Goal: Information Seeking & Learning: Learn about a topic

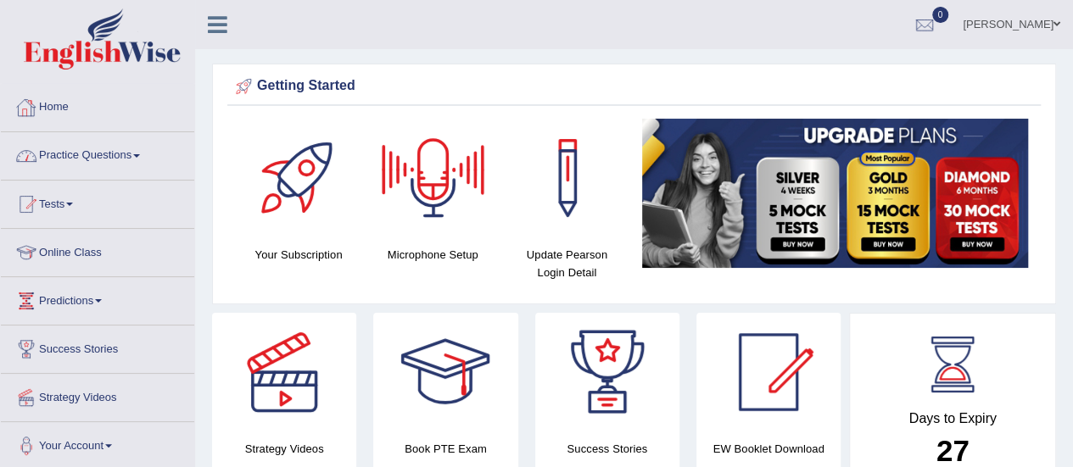
click at [73, 148] on link "Practice Questions" at bounding box center [97, 153] width 193 height 42
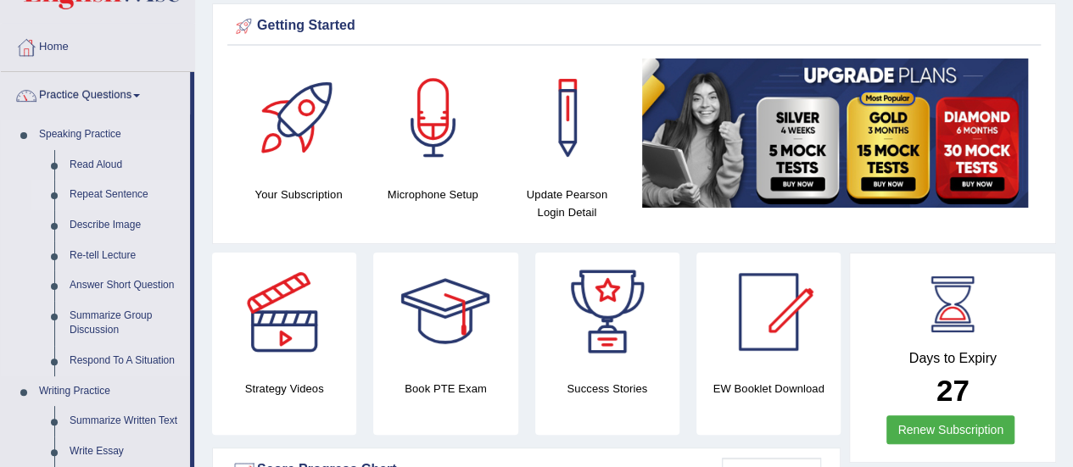
scroll to position [170, 0]
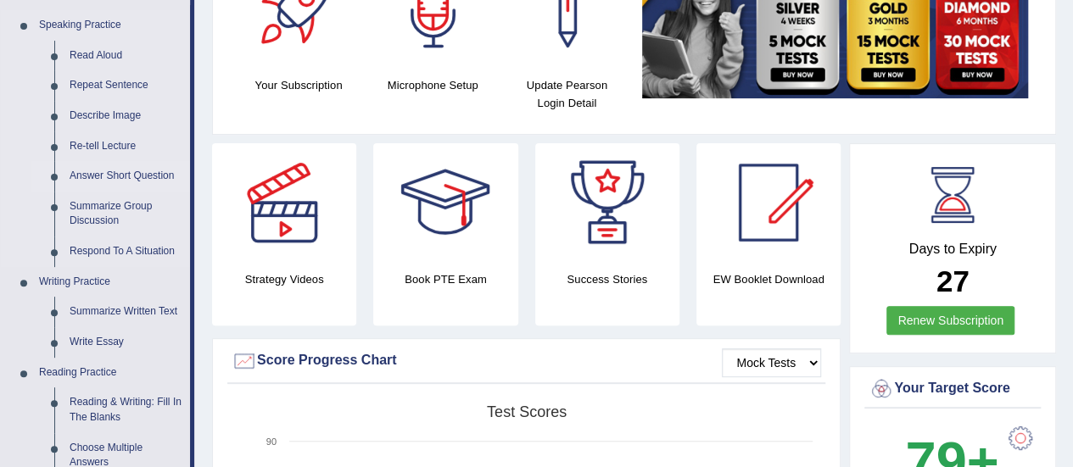
click at [98, 169] on link "Answer Short Question" at bounding box center [126, 176] width 128 height 31
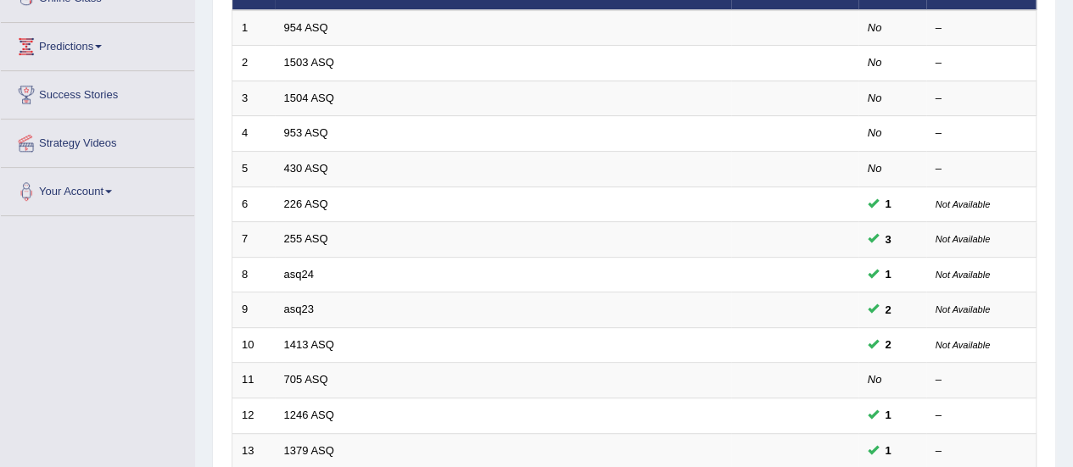
click at [292, 276] on link "asq24" at bounding box center [299, 274] width 30 height 13
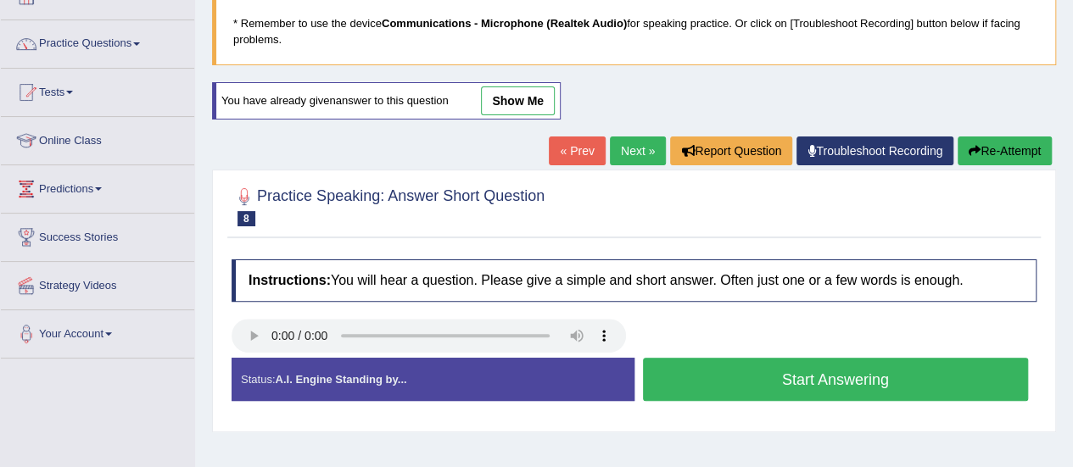
scroll to position [170, 0]
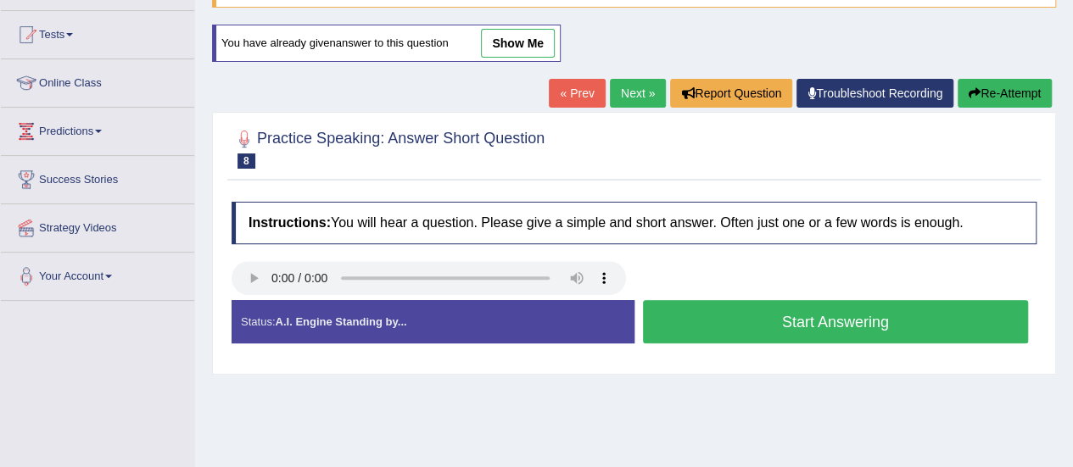
click at [722, 314] on button "Start Answering" at bounding box center [836, 321] width 386 height 43
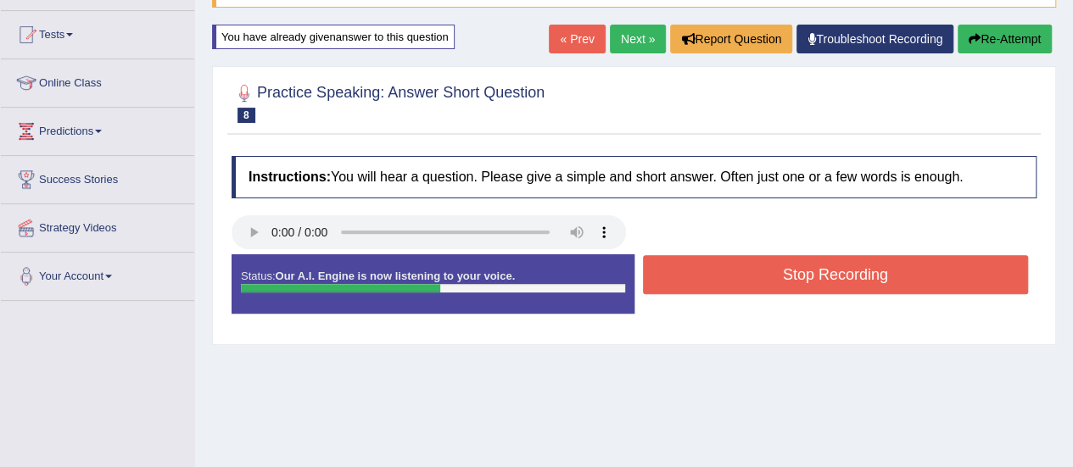
click at [741, 279] on button "Stop Recording" at bounding box center [836, 274] width 386 height 39
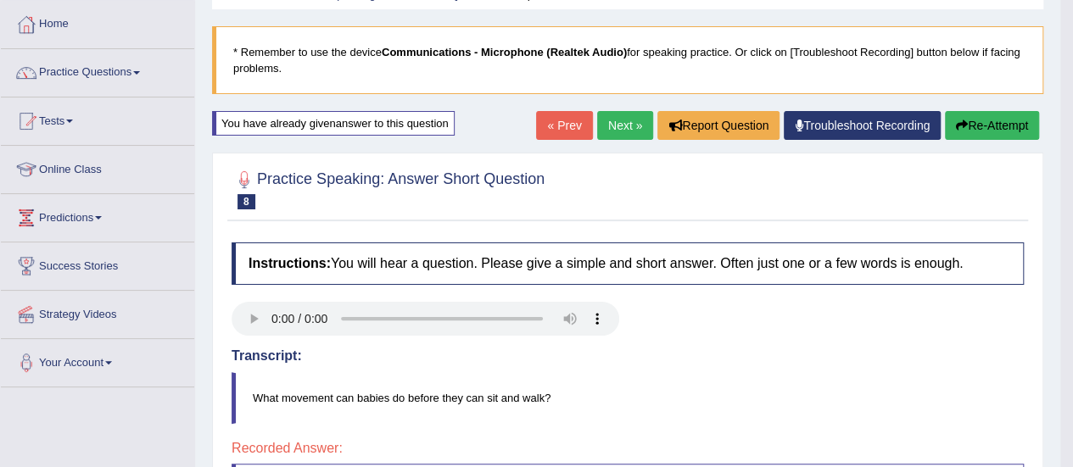
scroll to position [0, 0]
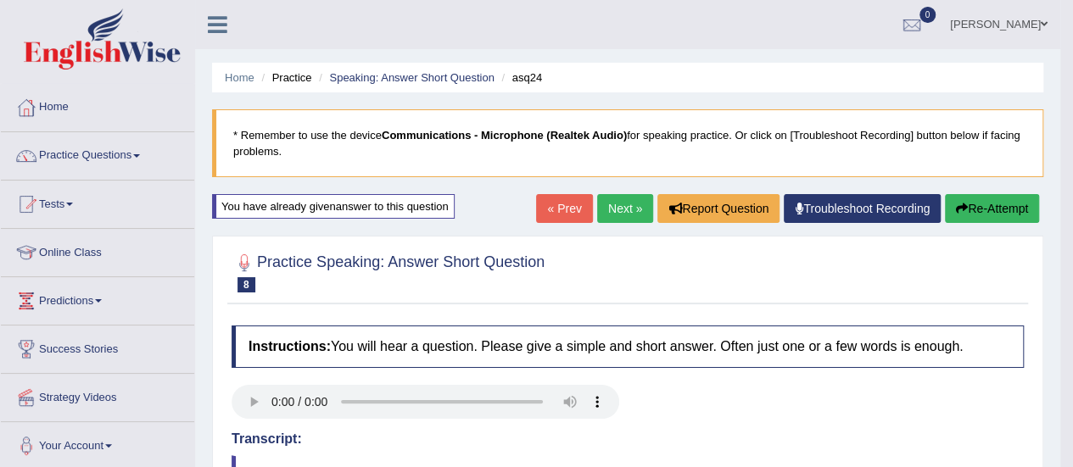
click at [619, 199] on link "Next »" at bounding box center [625, 208] width 56 height 29
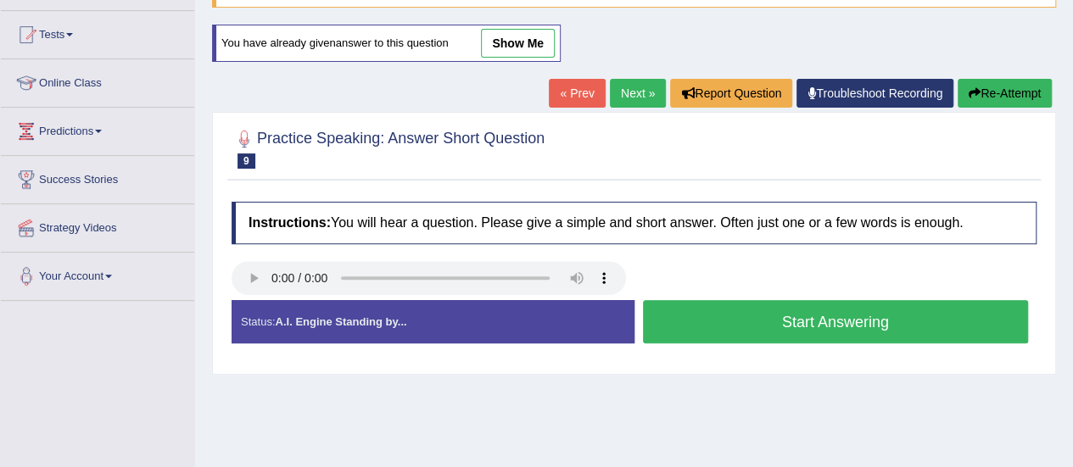
click at [719, 306] on button "Start Answering" at bounding box center [836, 321] width 386 height 43
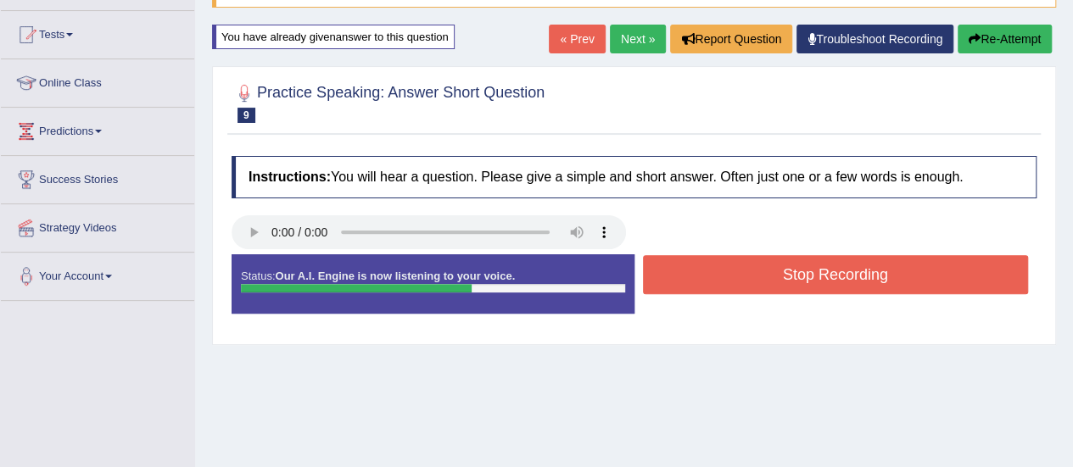
click at [743, 274] on button "Stop Recording" at bounding box center [836, 274] width 386 height 39
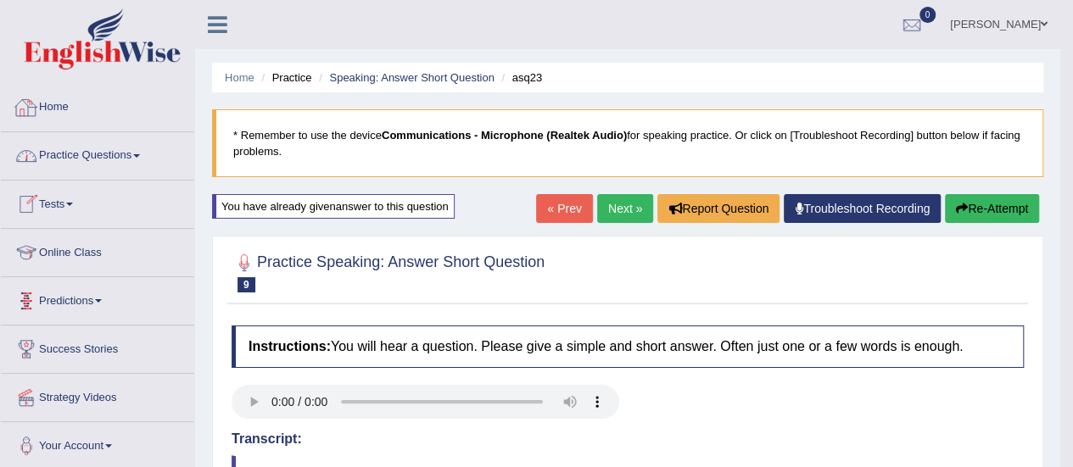
click at [68, 148] on link "Practice Questions" at bounding box center [97, 153] width 193 height 42
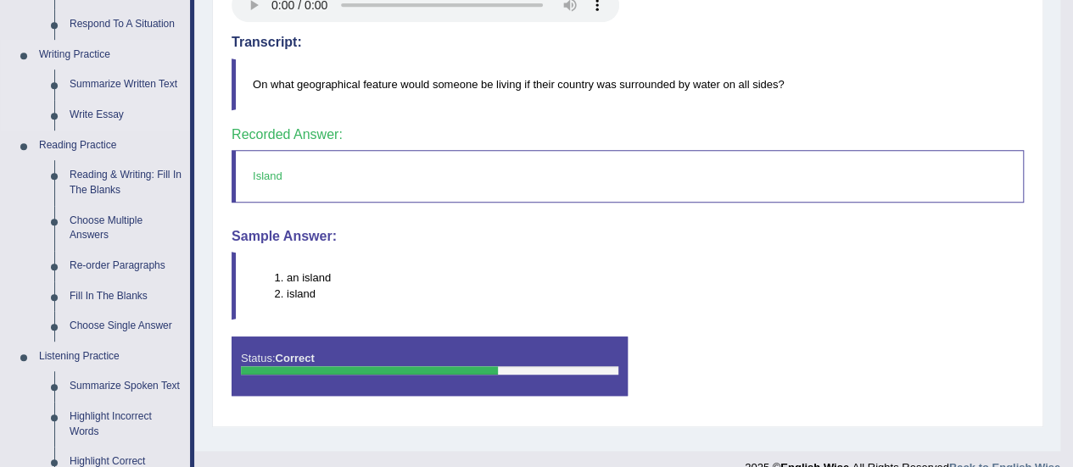
scroll to position [424, 0]
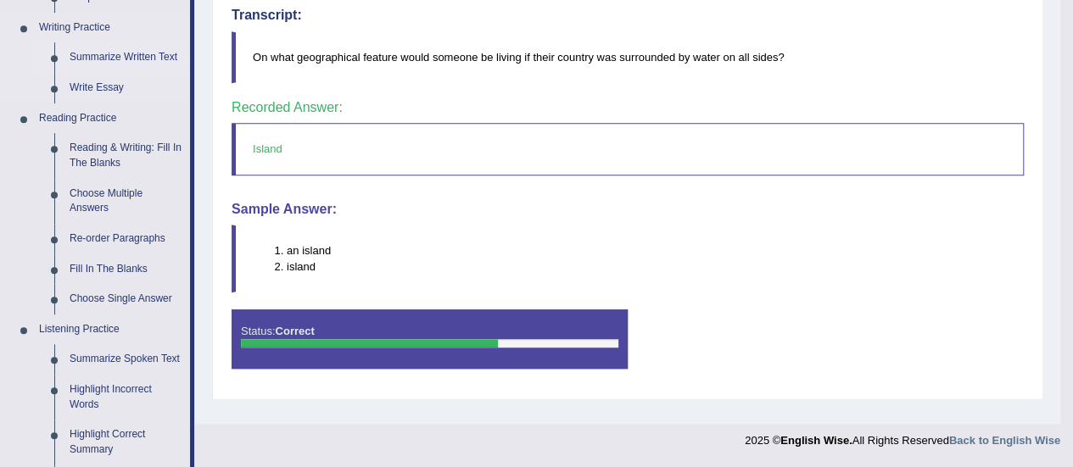
click at [120, 55] on link "Summarize Written Text" at bounding box center [126, 57] width 128 height 31
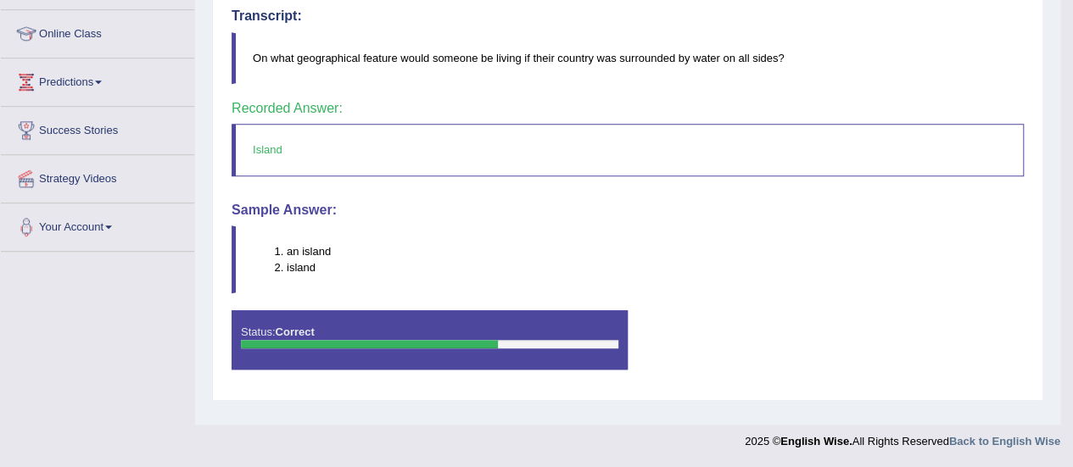
scroll to position [237, 0]
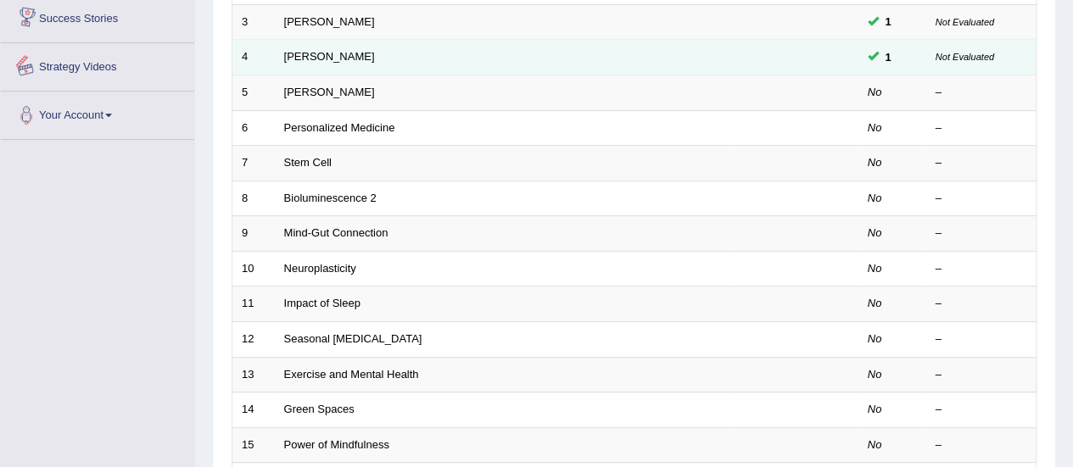
scroll to position [339, 0]
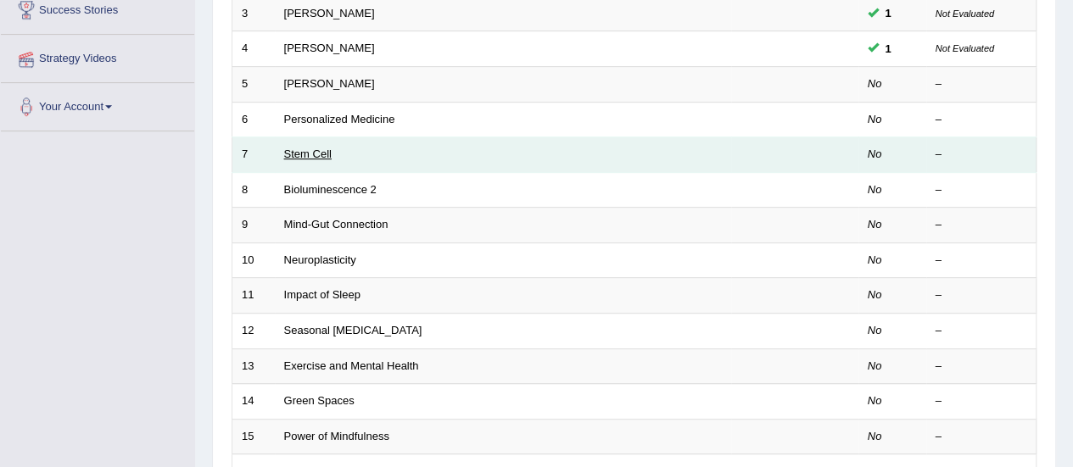
click at [314, 155] on link "Stem Cell" at bounding box center [308, 154] width 48 height 13
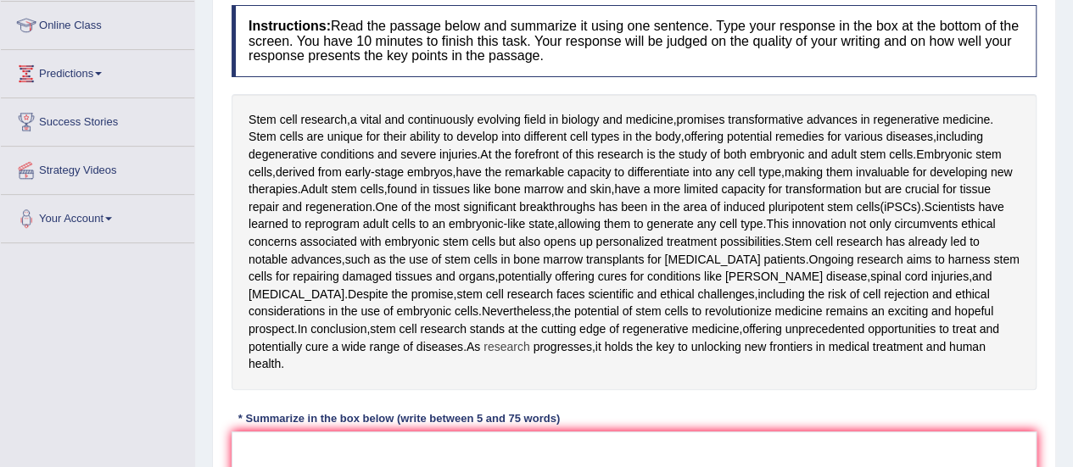
scroll to position [255, 0]
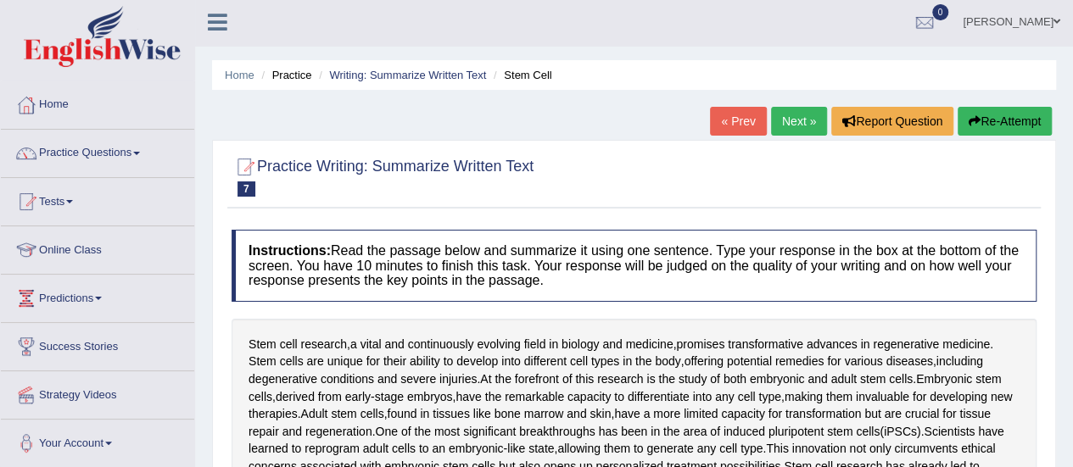
scroll to position [0, 0]
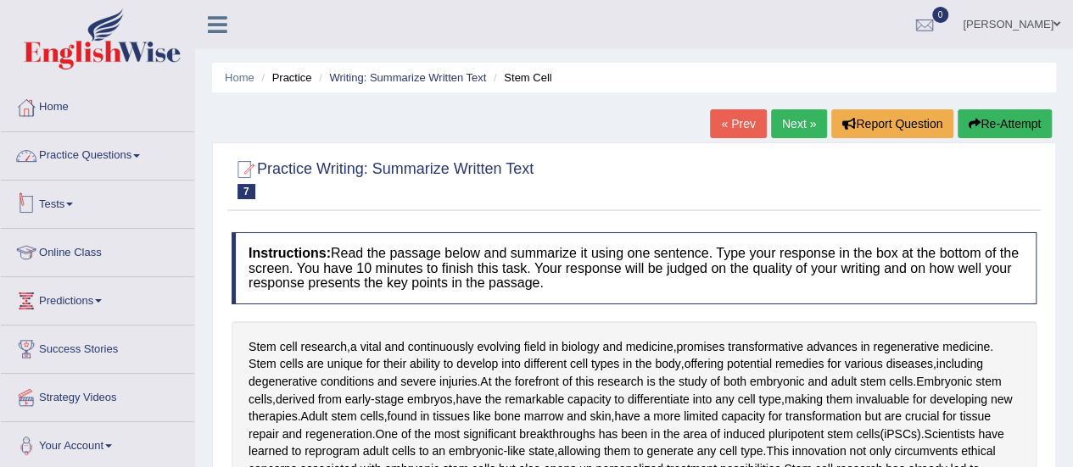
type textarea "St"
click at [115, 154] on link "Practice Questions" at bounding box center [97, 153] width 193 height 42
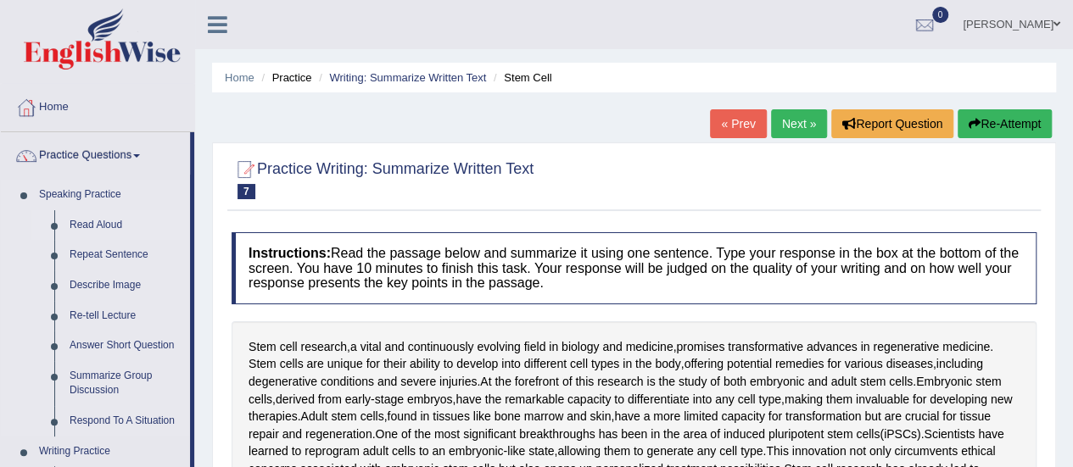
click at [81, 227] on link "Read Aloud" at bounding box center [126, 225] width 128 height 31
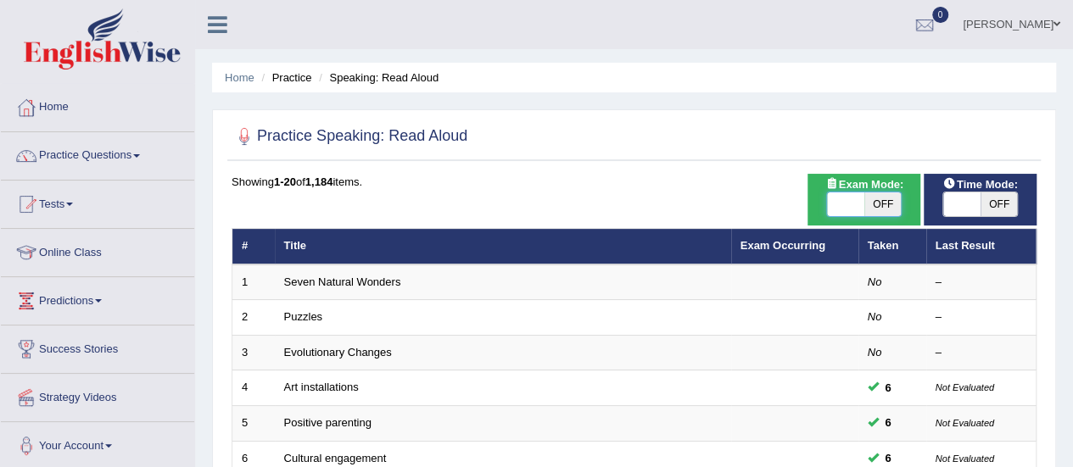
click at [853, 203] on span at bounding box center [845, 205] width 37 height 24
checkbox input "true"
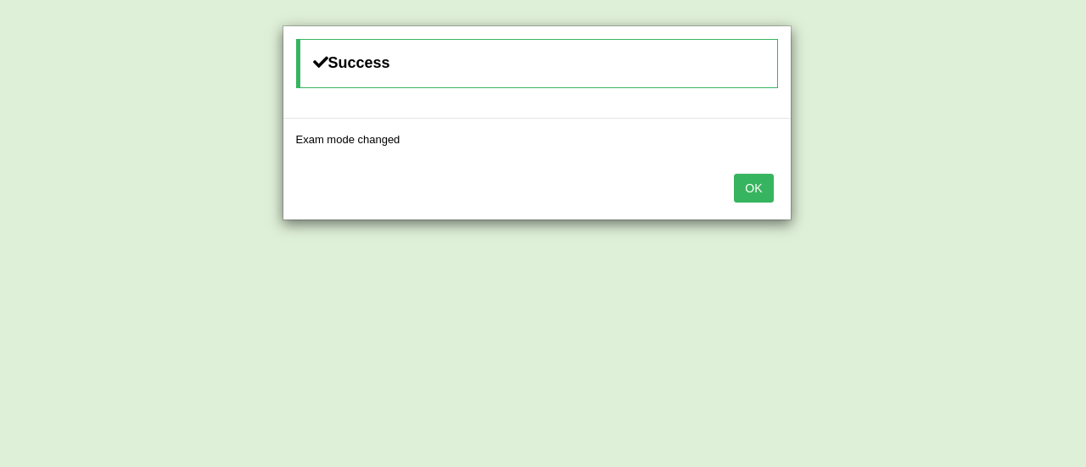
click at [765, 187] on button "OK" at bounding box center [753, 188] width 39 height 29
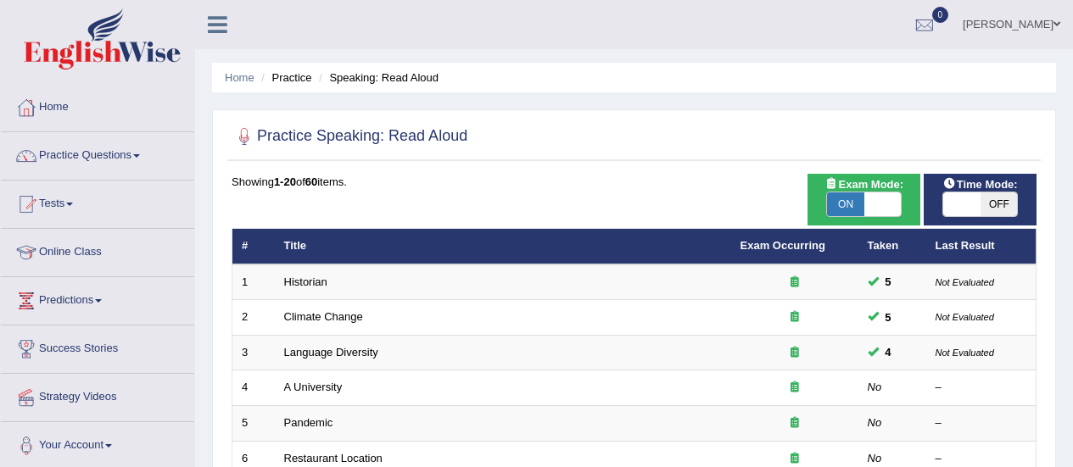
click at [968, 192] on div "ON OFF" at bounding box center [981, 204] width 76 height 25
click at [957, 204] on span at bounding box center [961, 205] width 37 height 24
checkbox input "true"
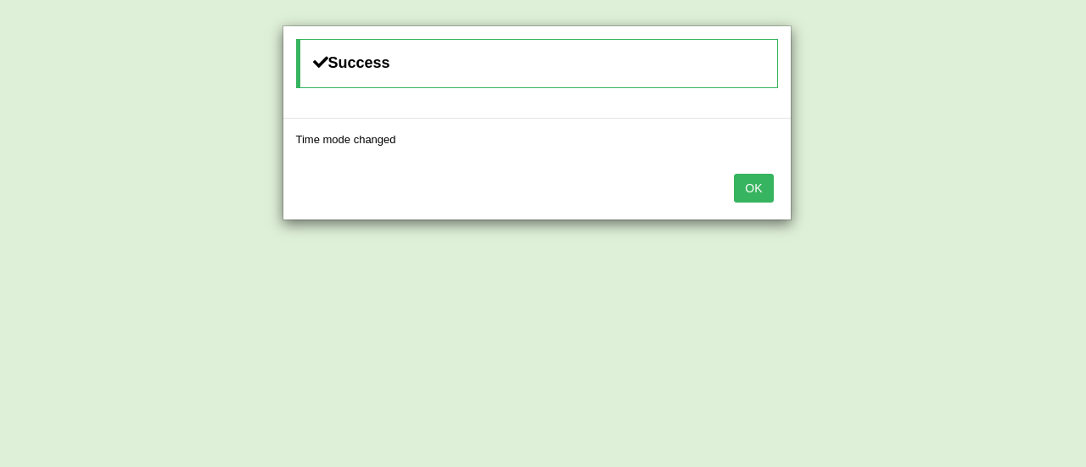
click at [758, 189] on button "OK" at bounding box center [753, 188] width 39 height 29
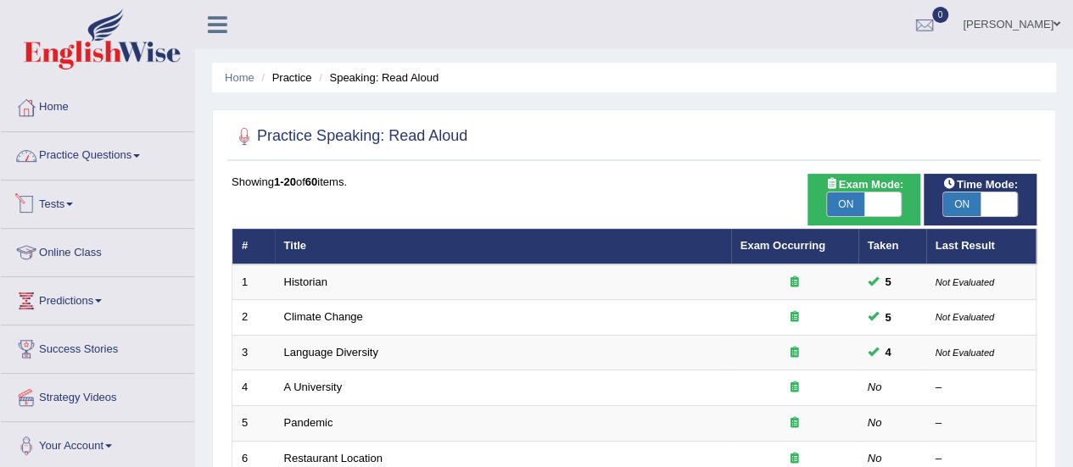
click at [83, 164] on link "Practice Questions" at bounding box center [97, 153] width 193 height 42
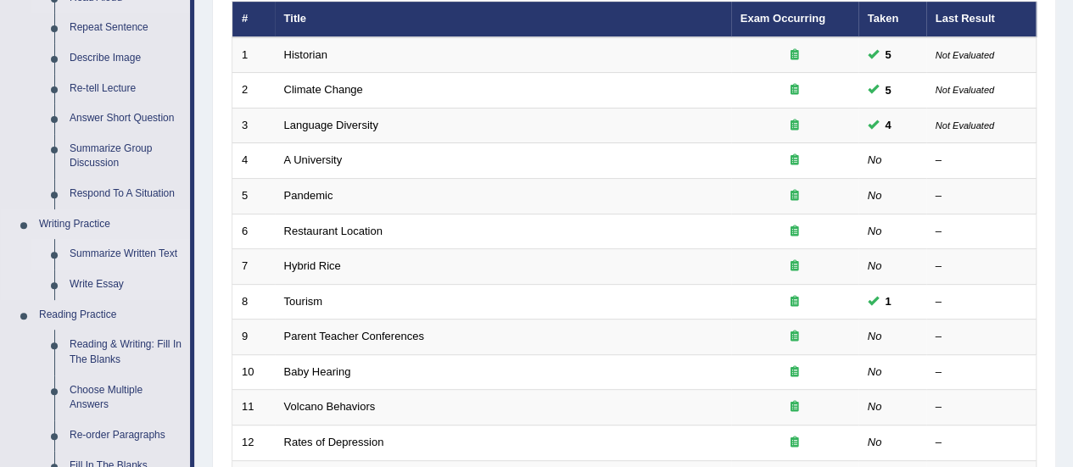
scroll to position [255, 0]
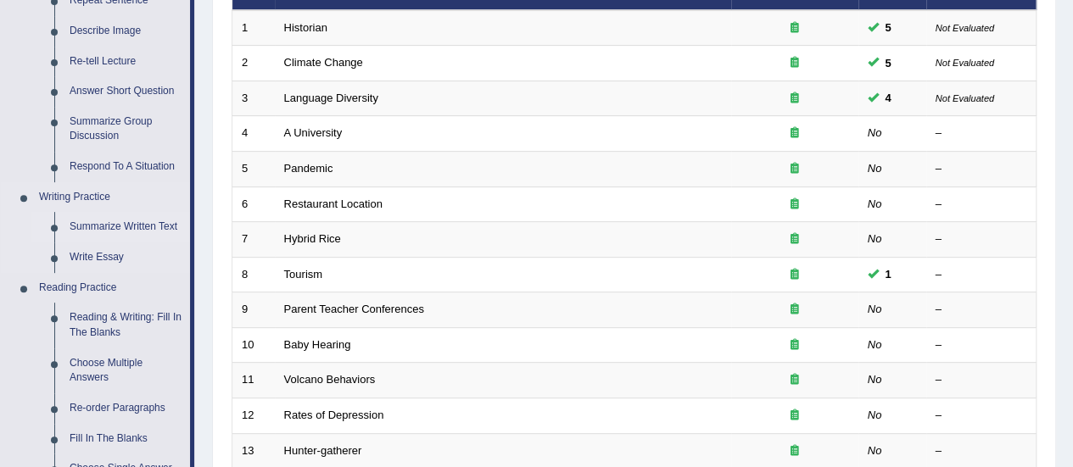
click at [105, 222] on link "Summarize Written Text" at bounding box center [126, 227] width 128 height 31
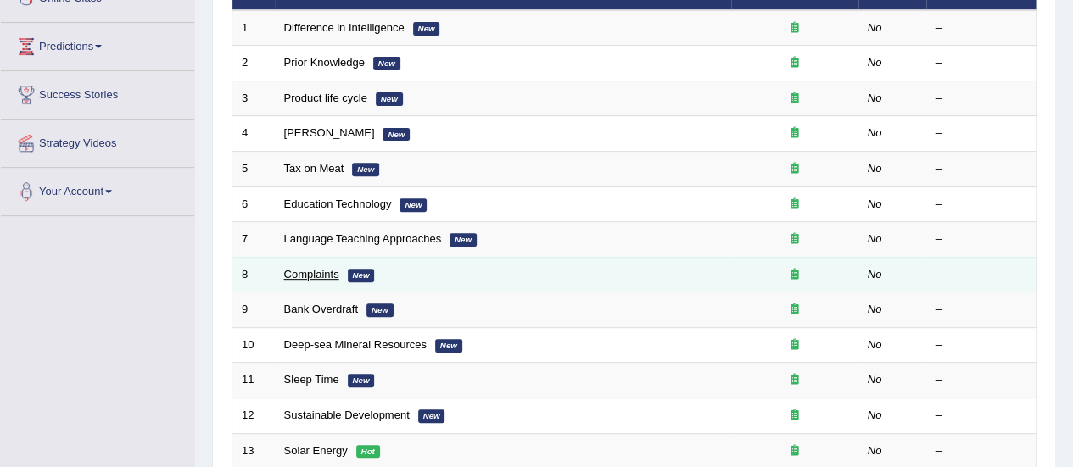
click at [297, 269] on link "Complaints" at bounding box center [311, 274] width 55 height 13
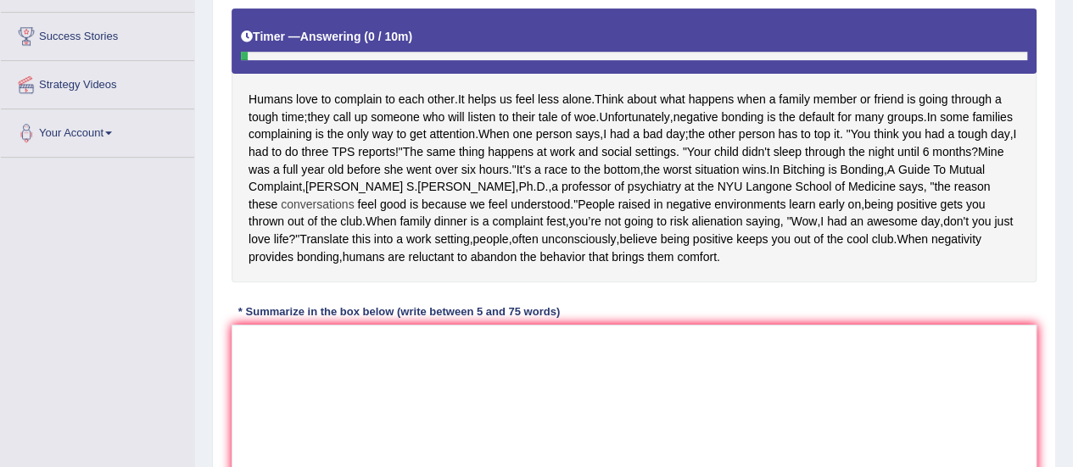
scroll to position [339, 0]
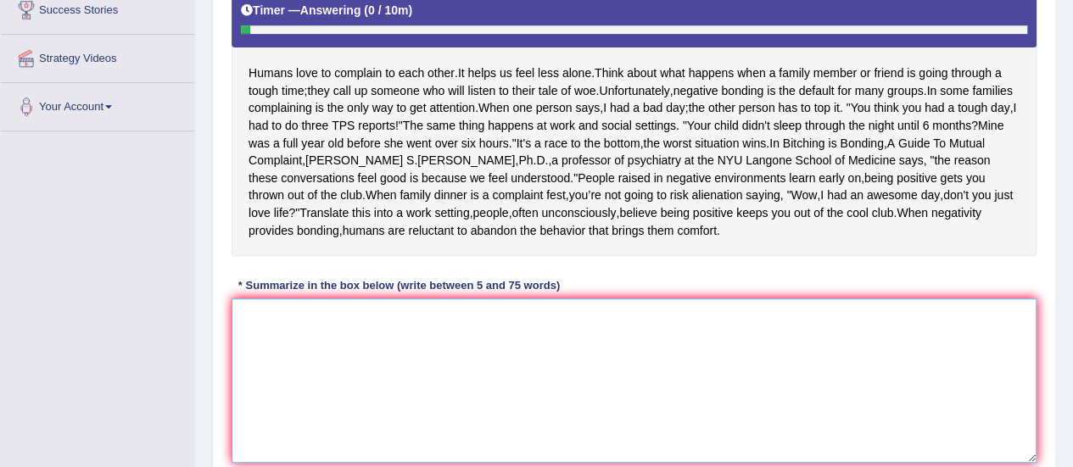
click at [281, 352] on textarea at bounding box center [634, 381] width 805 height 165
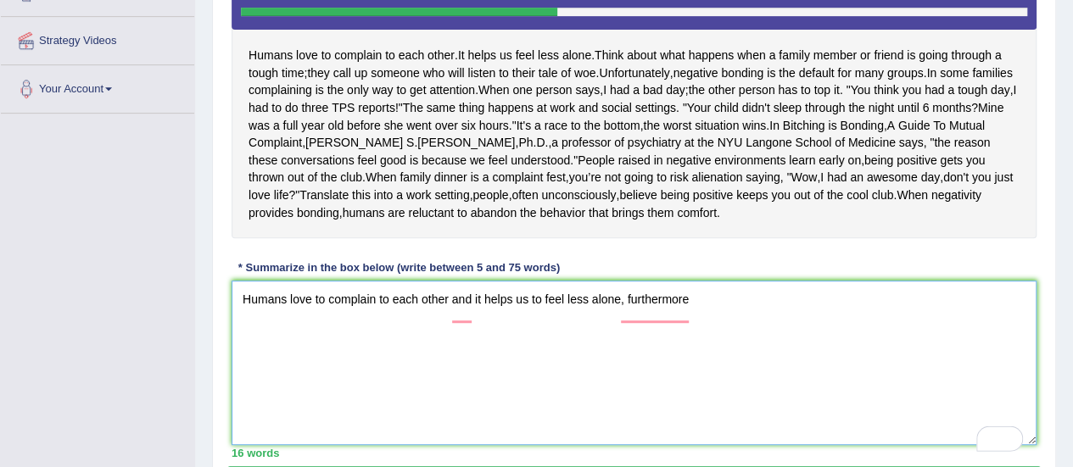
scroll to position [302, 0]
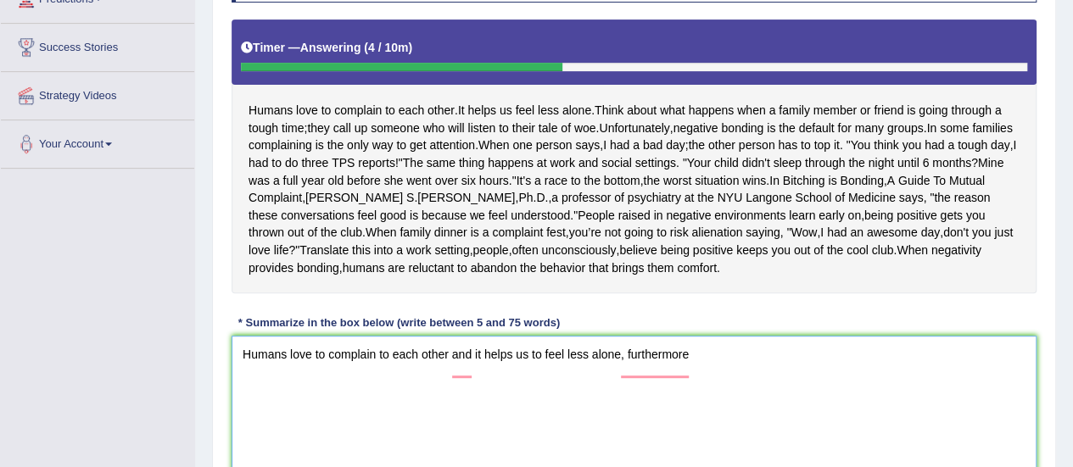
click at [474, 372] on textarea "Humans love to complain to each other and it helps us to feel less alone, furth…" at bounding box center [634, 418] width 805 height 165
click at [451, 378] on textarea "Humans love to complain to each other, it helps us to feel less alone, furtherm…" at bounding box center [634, 418] width 805 height 165
click at [626, 376] on textarea "Humans love to complain to each other also it helps us to feel less alone, furt…" at bounding box center [634, 418] width 805 height 165
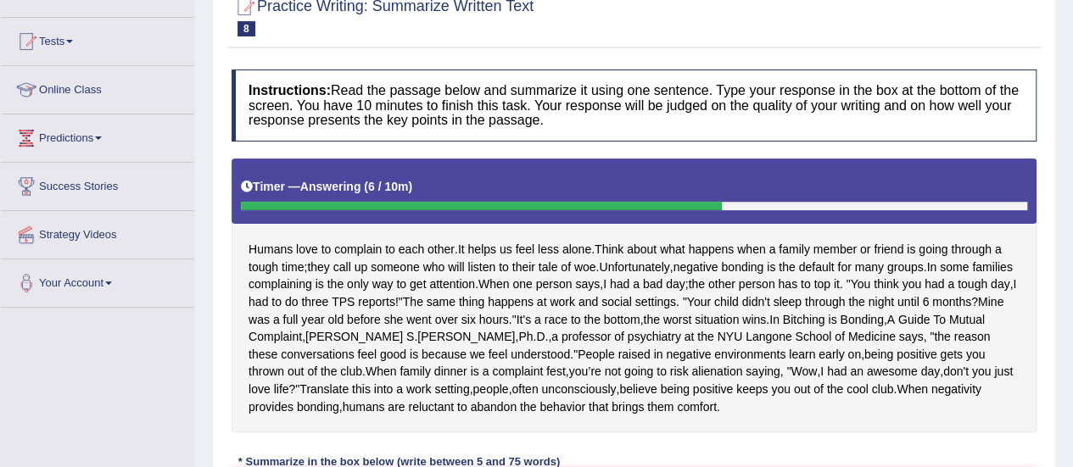
scroll to position [85, 0]
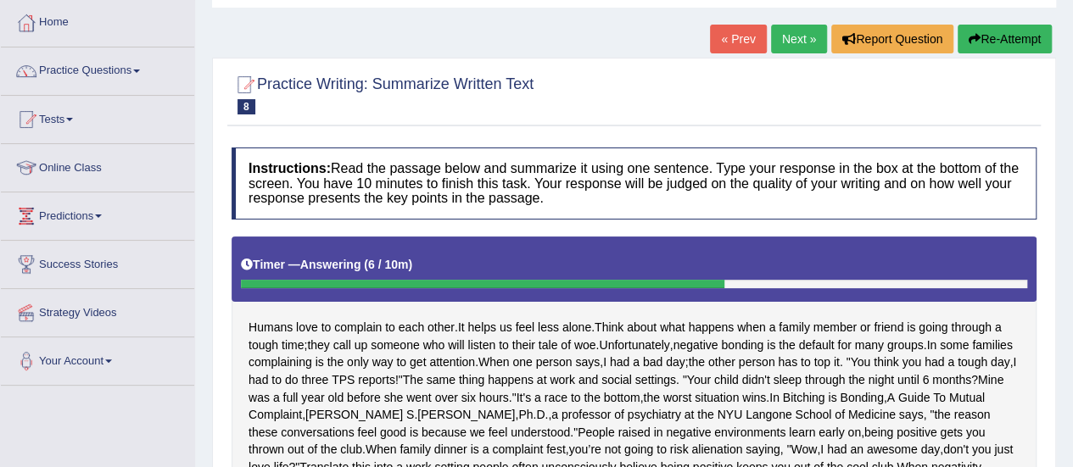
type textarea "Hum"
click at [809, 27] on link "Next »" at bounding box center [799, 39] width 56 height 29
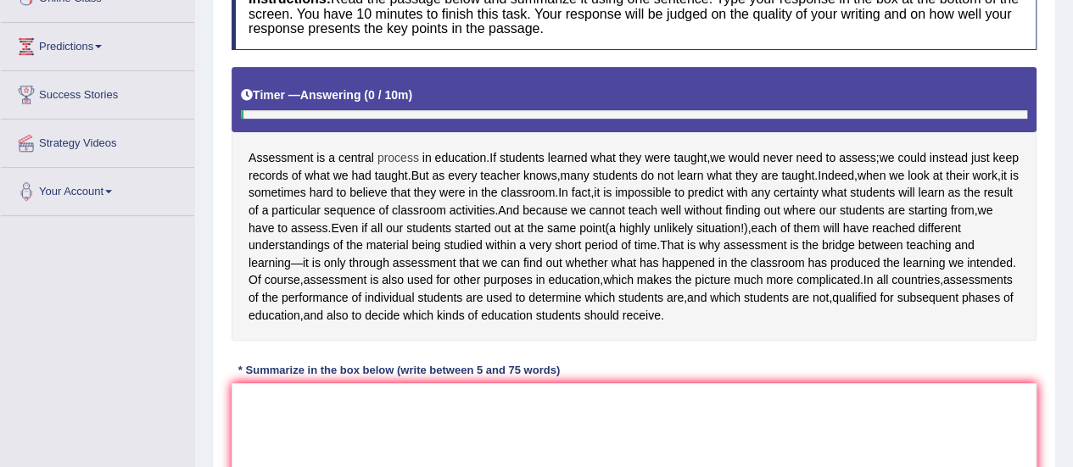
scroll to position [339, 0]
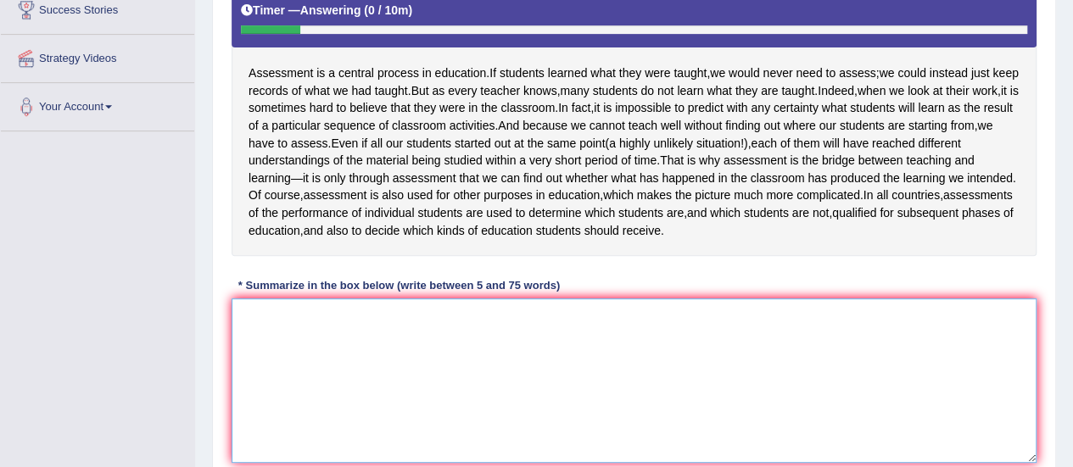
click at [232, 322] on textarea at bounding box center [634, 381] width 805 height 165
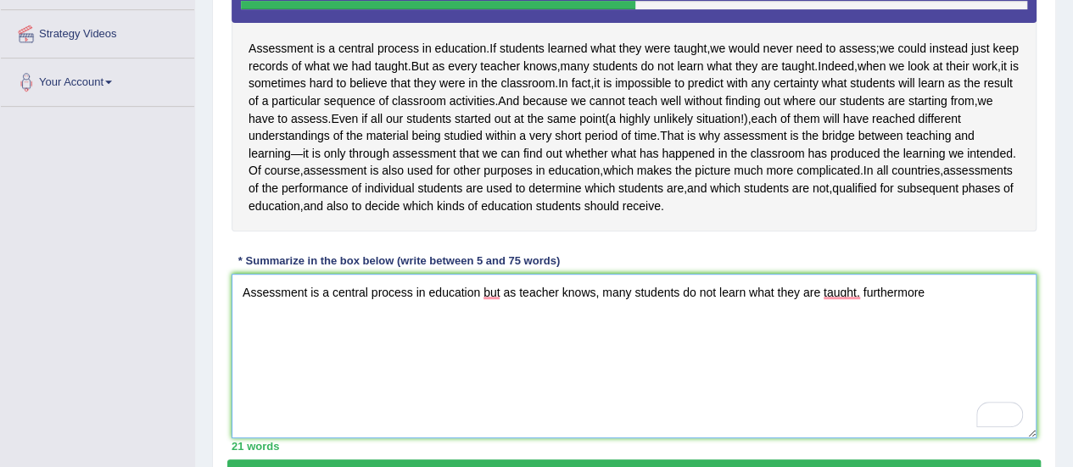
scroll to position [284, 0]
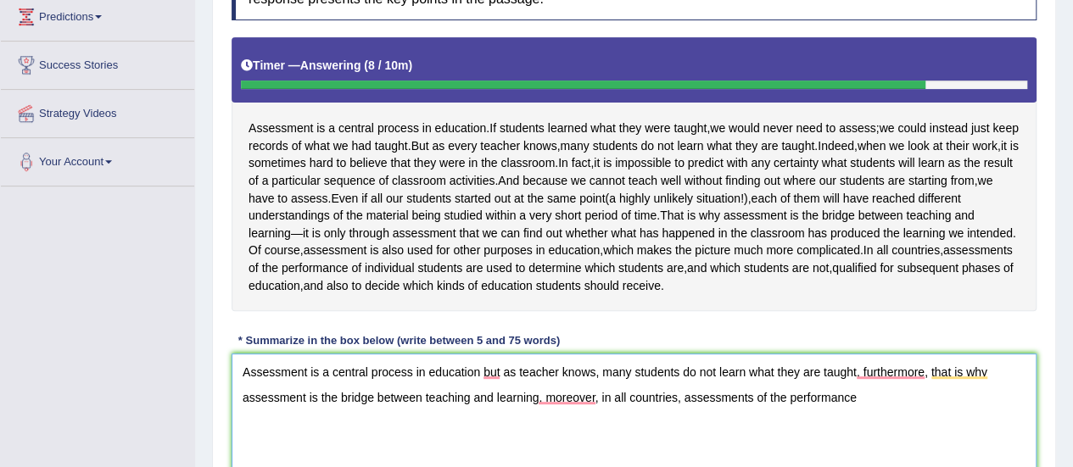
click at [886, 400] on textarea "Assessment is a central process in education but as teacher knows, many student…" at bounding box center [634, 436] width 805 height 165
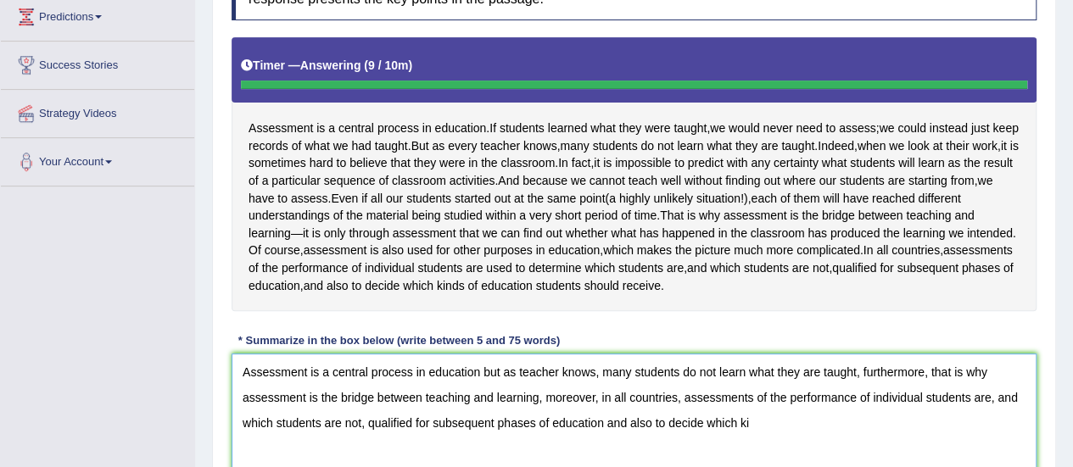
type textarea "Assessment is a central process in education but as teacher knows, many student…"
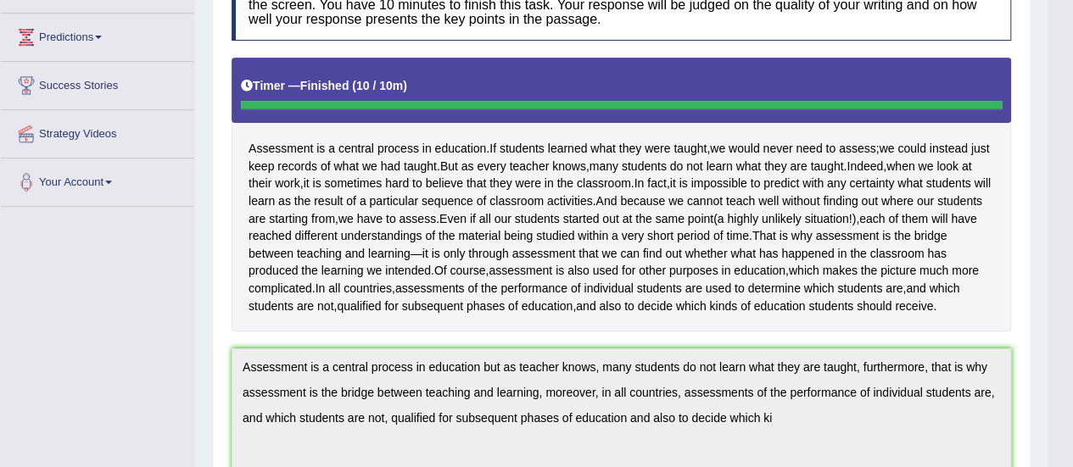
scroll to position [0, 0]
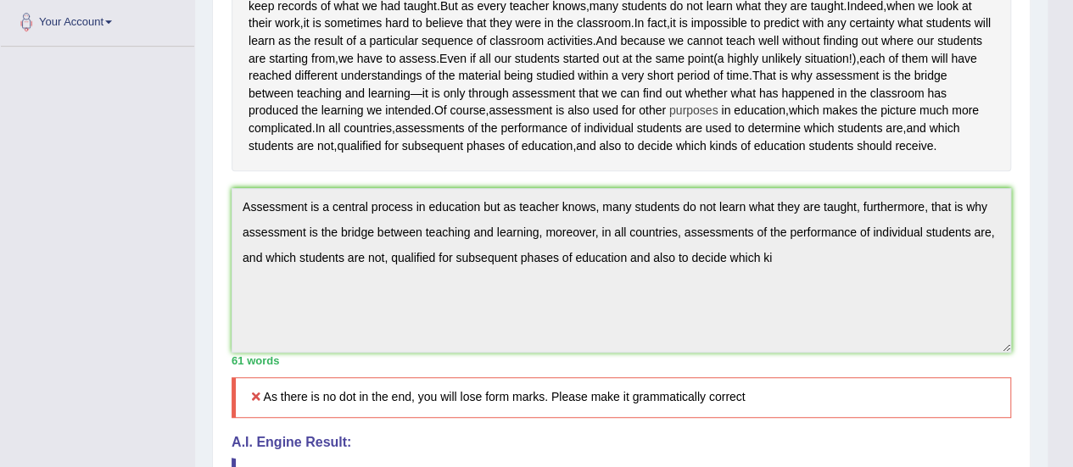
scroll to position [85, 0]
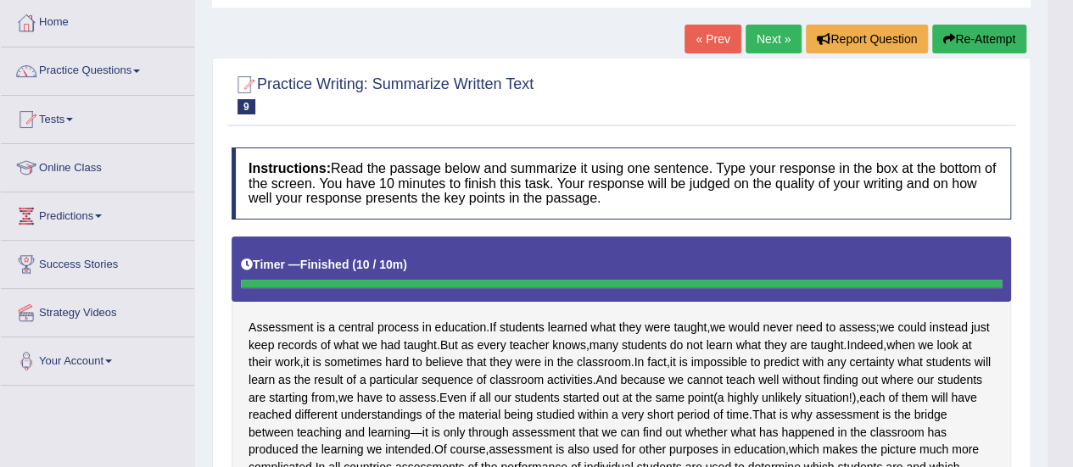
click at [974, 31] on button "Re-Attempt" at bounding box center [979, 39] width 94 height 29
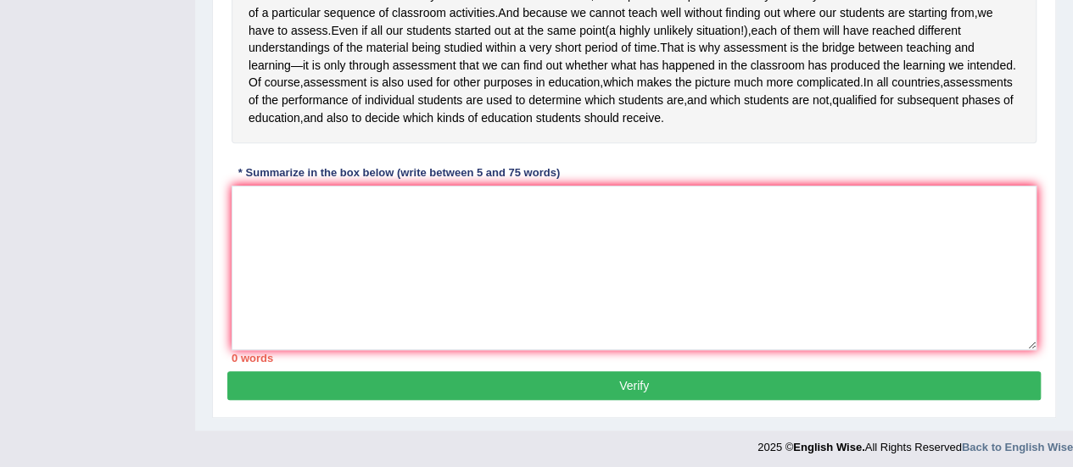
scroll to position [475, 0]
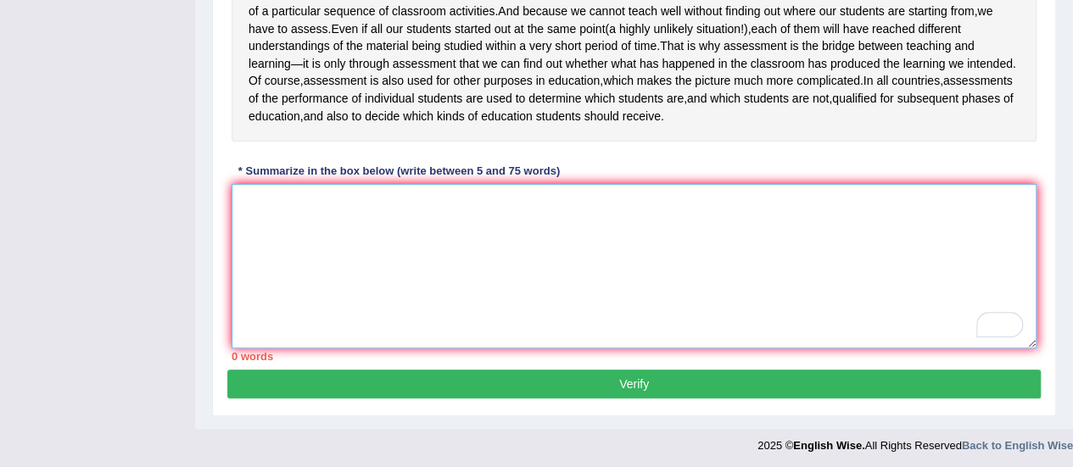
paste textarea "Assessment is a central process in education but as teacher knows, many student…"
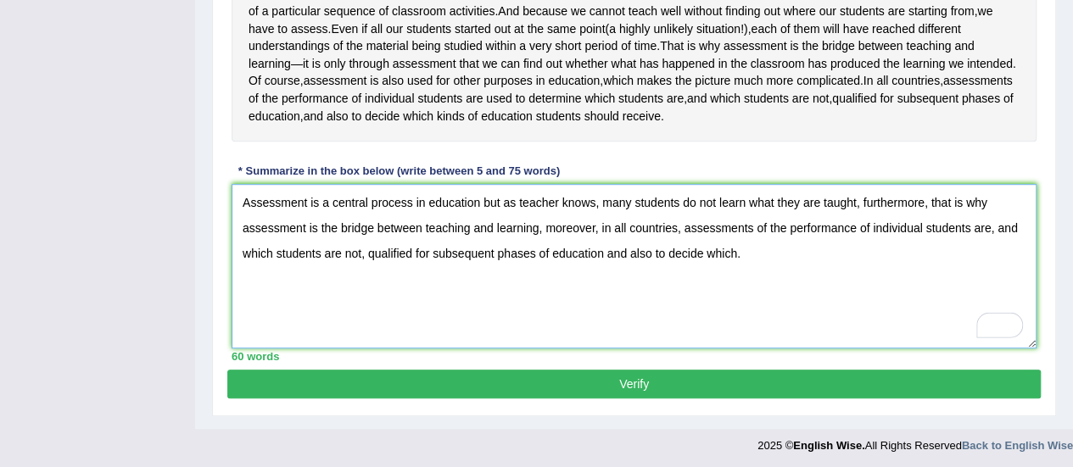
type textarea "Assessment is a central process in education but as teacher knows, many student…"
click at [661, 374] on button "Verify" at bounding box center [634, 384] width 814 height 29
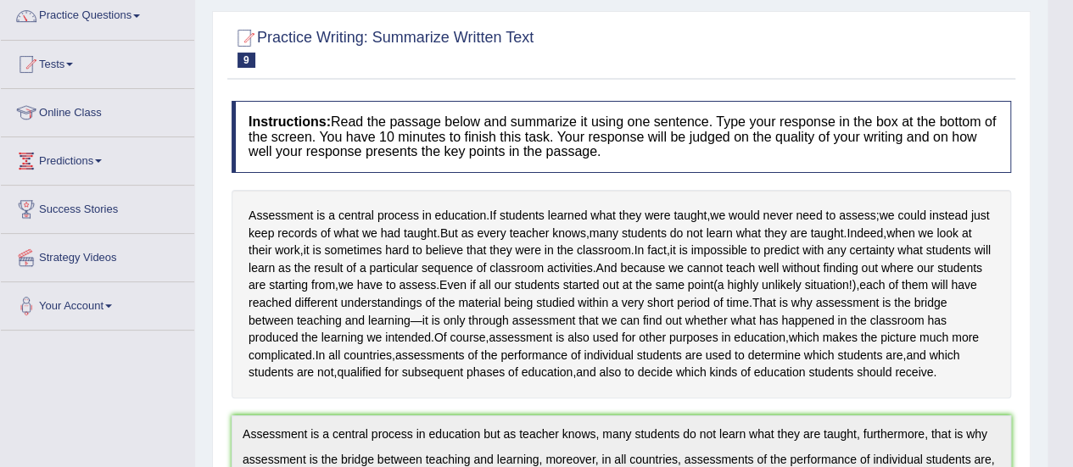
scroll to position [45, 0]
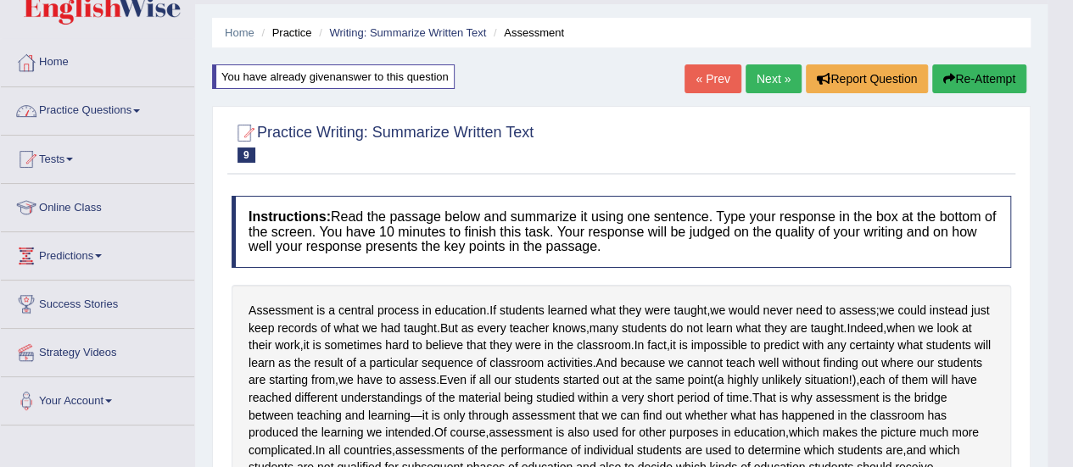
click at [59, 114] on link "Practice Questions" at bounding box center [97, 108] width 193 height 42
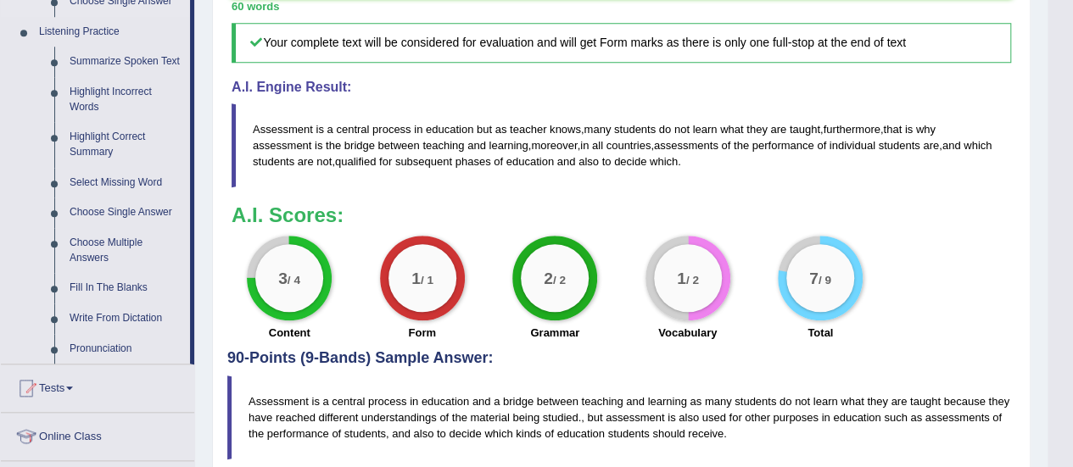
scroll to position [724, 0]
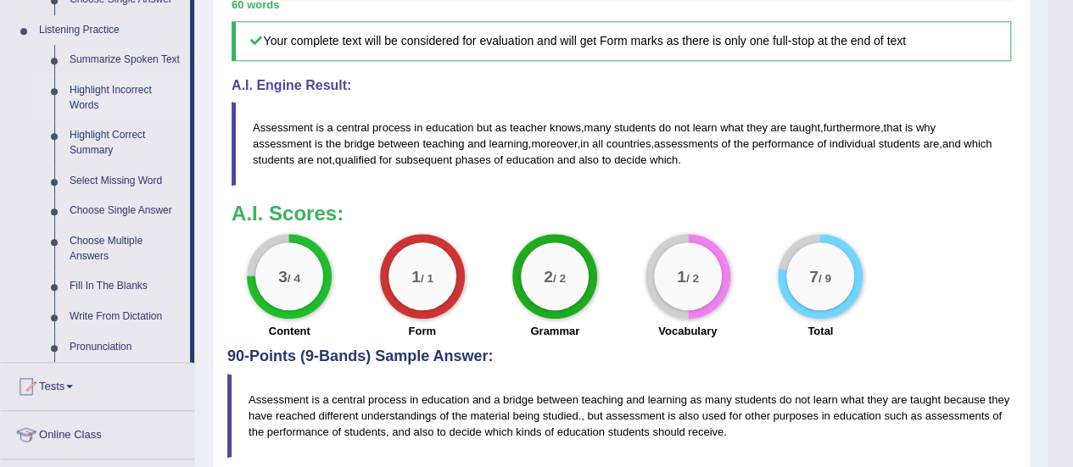
click at [109, 81] on link "Highlight Incorrect Words" at bounding box center [126, 98] width 128 height 45
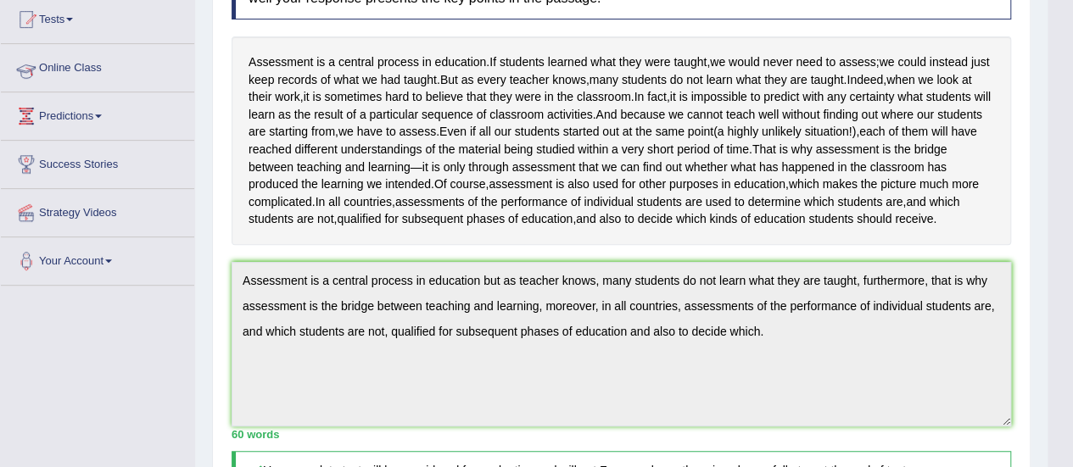
scroll to position [207, 0]
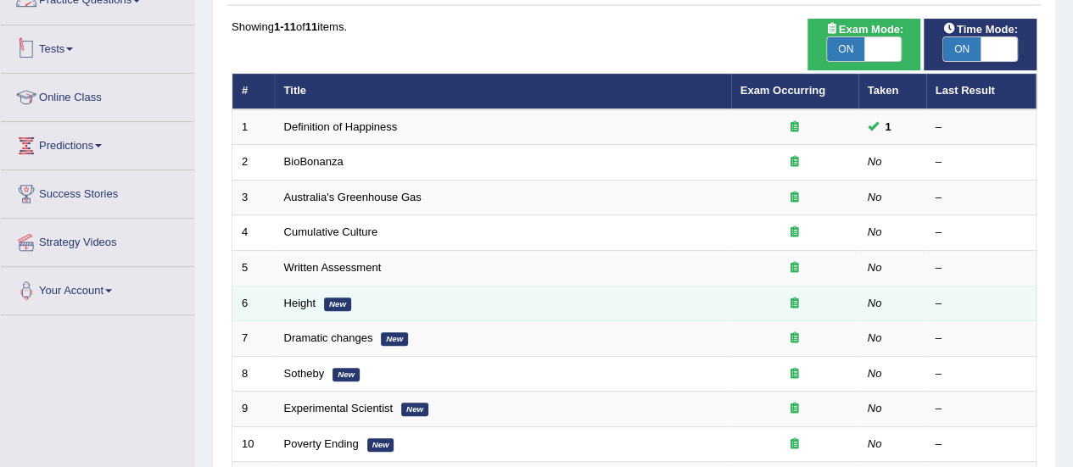
scroll to position [255, 0]
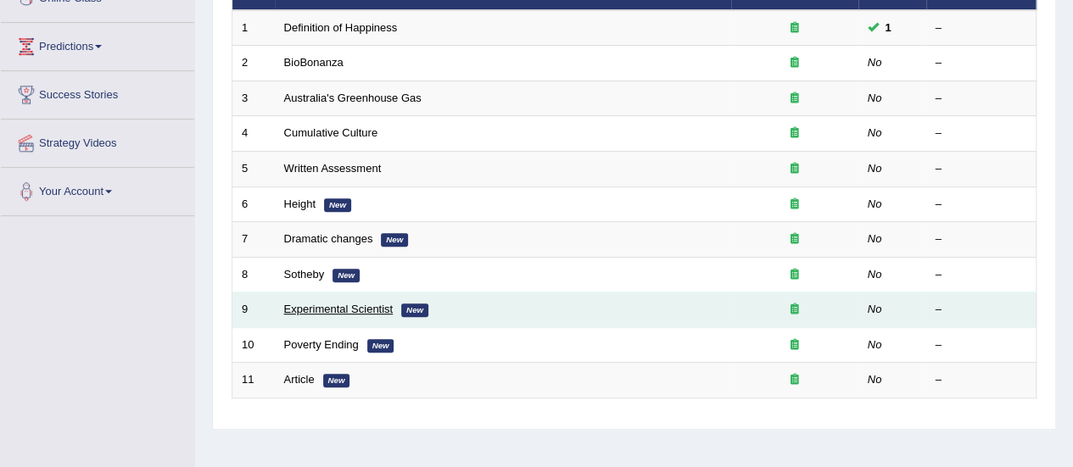
click at [341, 303] on link "Experimental Scientist" at bounding box center [338, 309] width 109 height 13
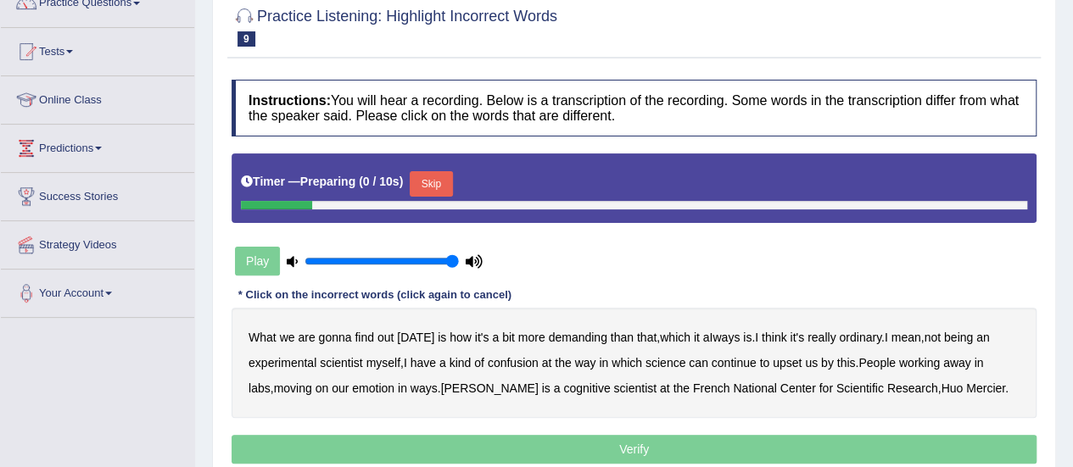
scroll to position [170, 0]
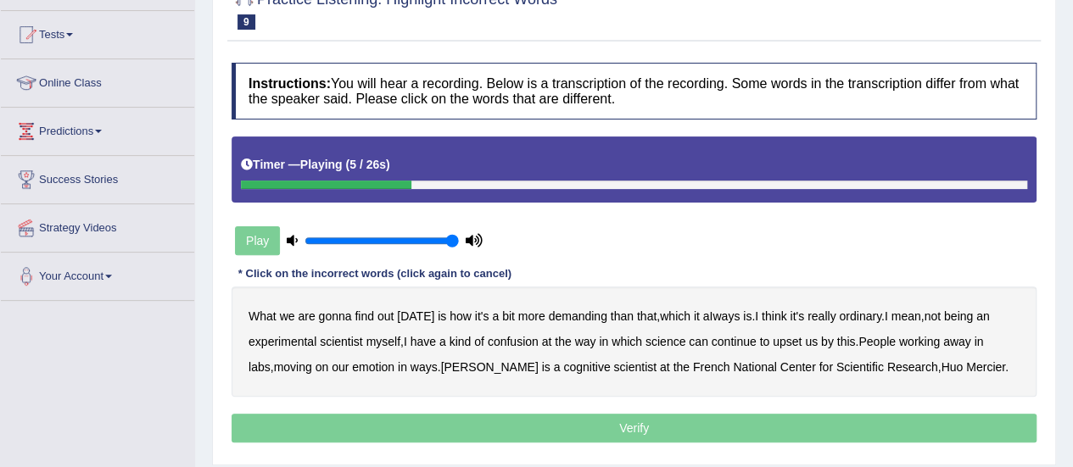
click at [591, 315] on b "demanding" at bounding box center [577, 317] width 59 height 14
click at [855, 316] on b "ordinary" at bounding box center [860, 317] width 42 height 14
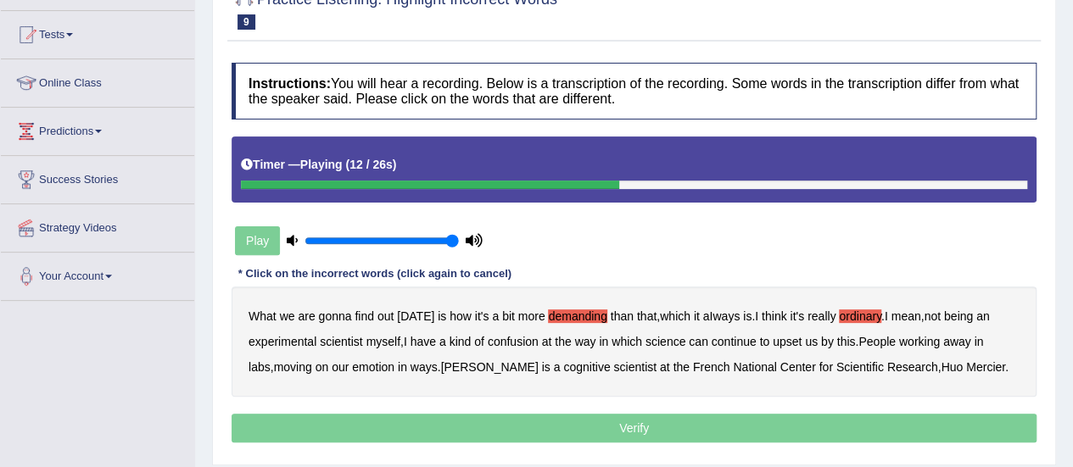
click at [506, 338] on b "confusion" at bounding box center [513, 342] width 51 height 14
click at [792, 338] on b "upset" at bounding box center [787, 342] width 29 height 14
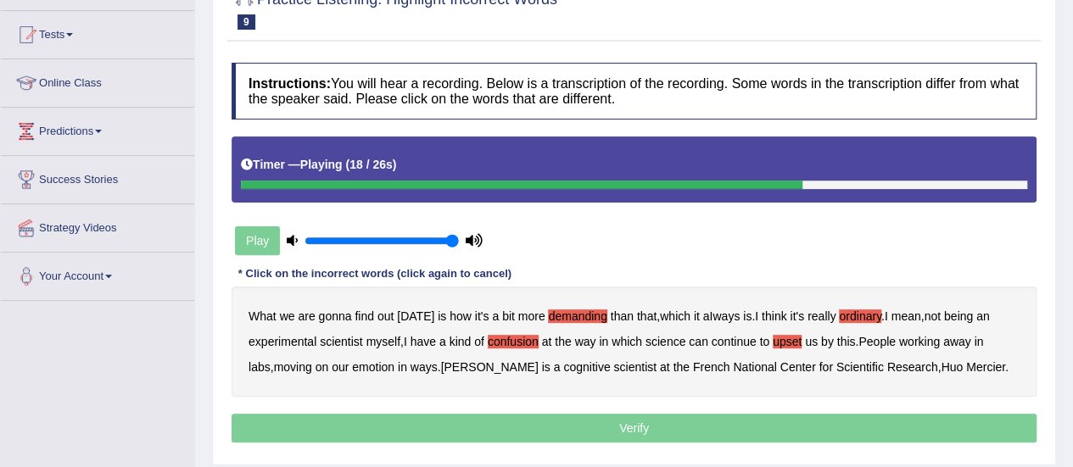
click at [353, 366] on b "emotion" at bounding box center [373, 368] width 42 height 14
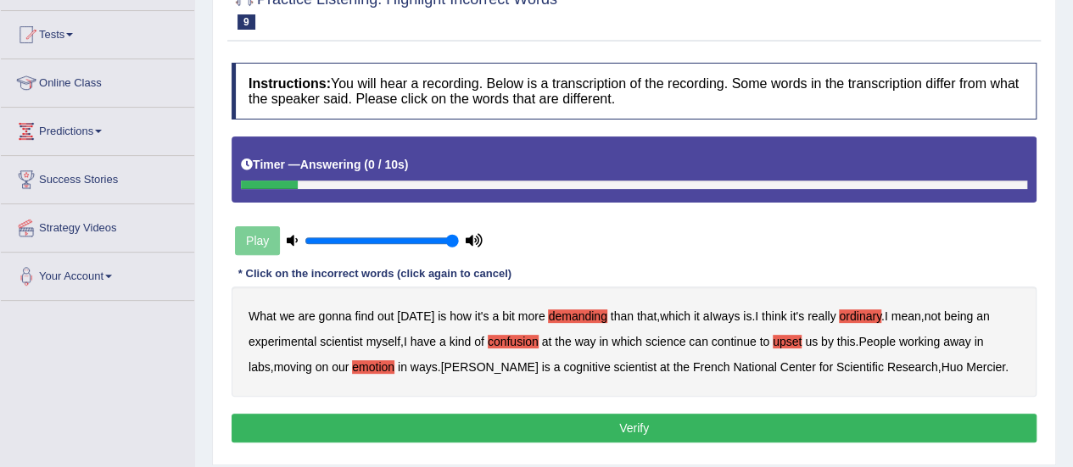
click at [811, 425] on button "Verify" at bounding box center [634, 428] width 805 height 29
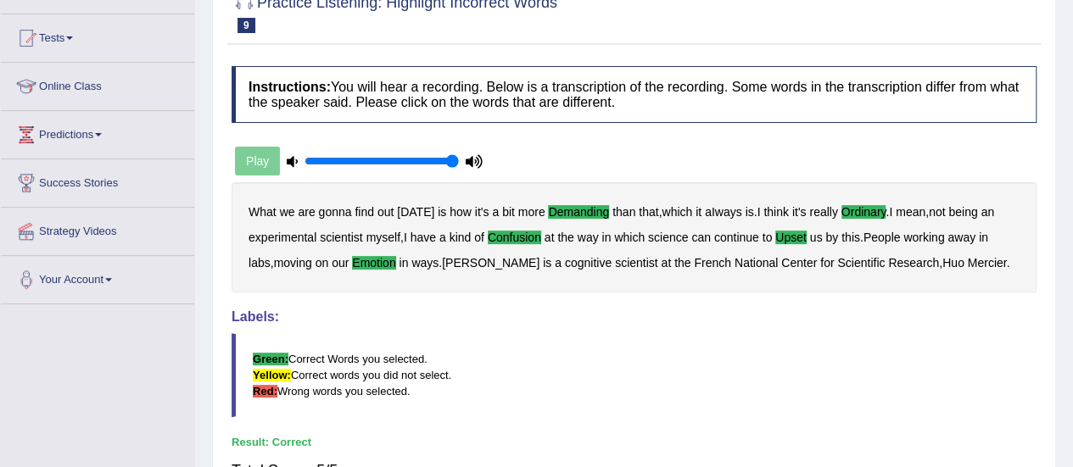
scroll to position [0, 0]
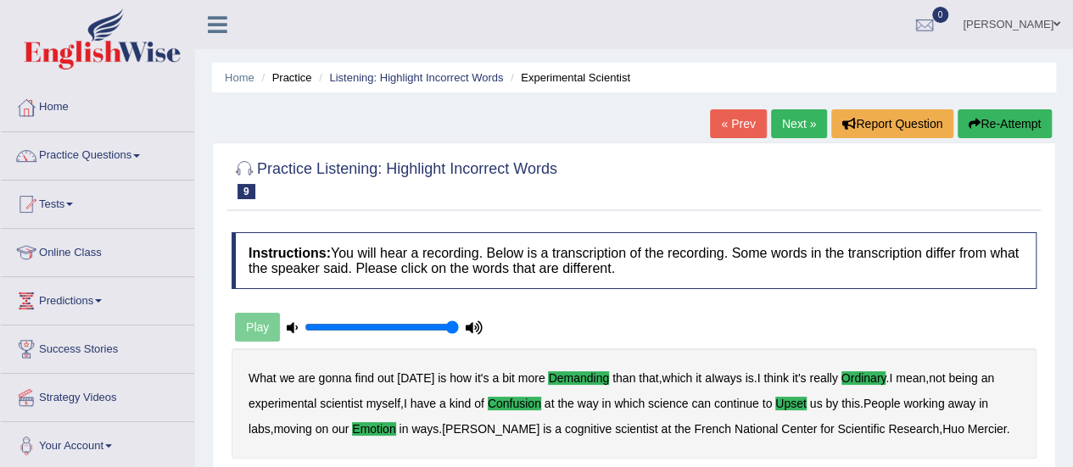
click at [784, 121] on link "Next »" at bounding box center [799, 123] width 56 height 29
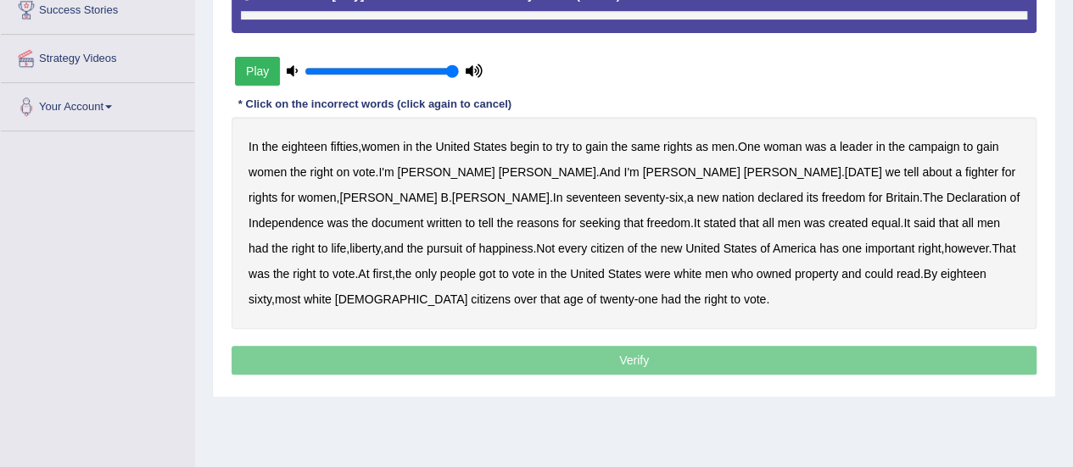
scroll to position [255, 0]
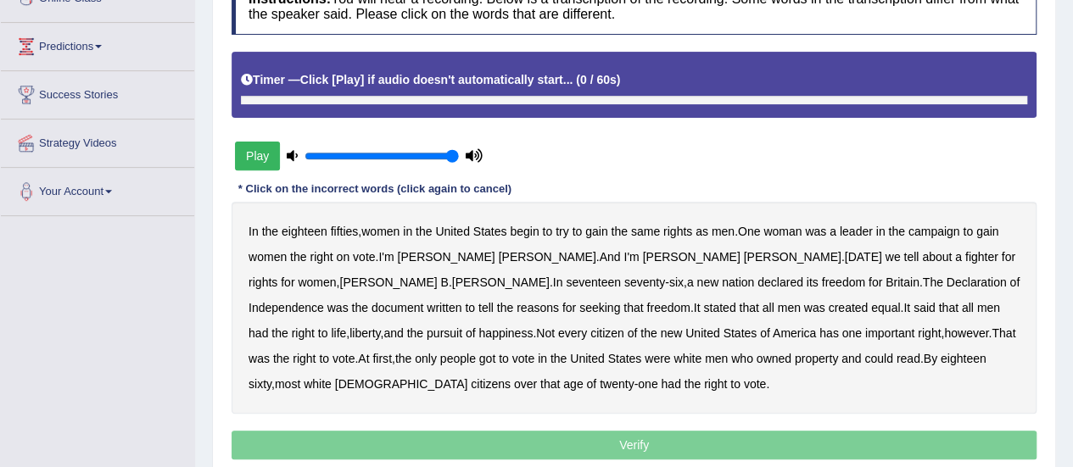
click at [273, 156] on button "Play" at bounding box center [257, 156] width 45 height 29
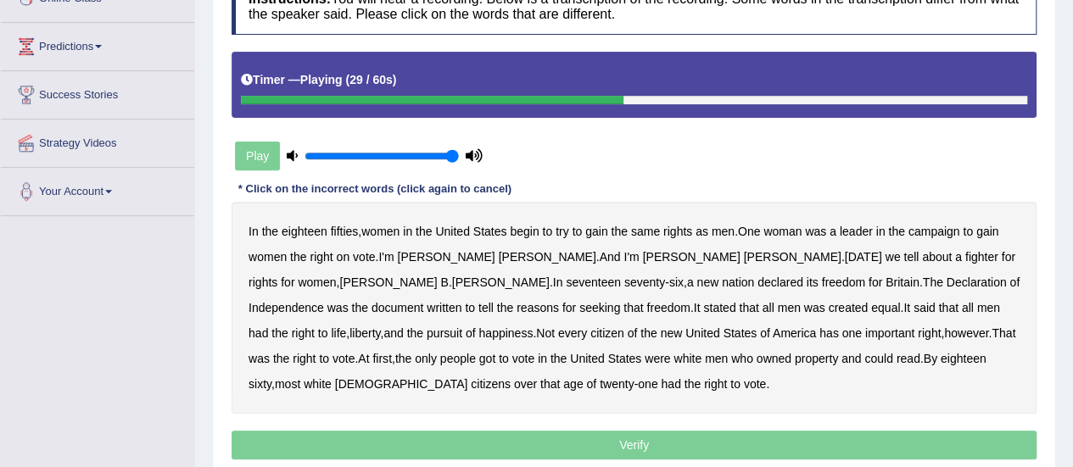
click at [494, 301] on b "tell" at bounding box center [485, 308] width 15 height 14
click at [479, 357] on b "got" at bounding box center [487, 359] width 16 height 14
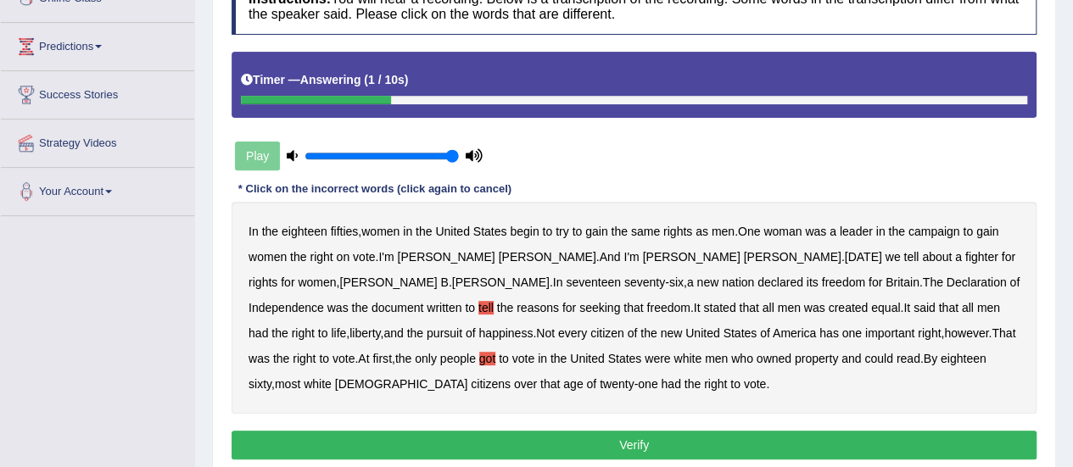
click at [508, 427] on div "Instructions: You will hear a recording. Below is a transcription of the record…" at bounding box center [634, 221] width 814 height 504
click at [511, 434] on button "Verify" at bounding box center [634, 445] width 805 height 29
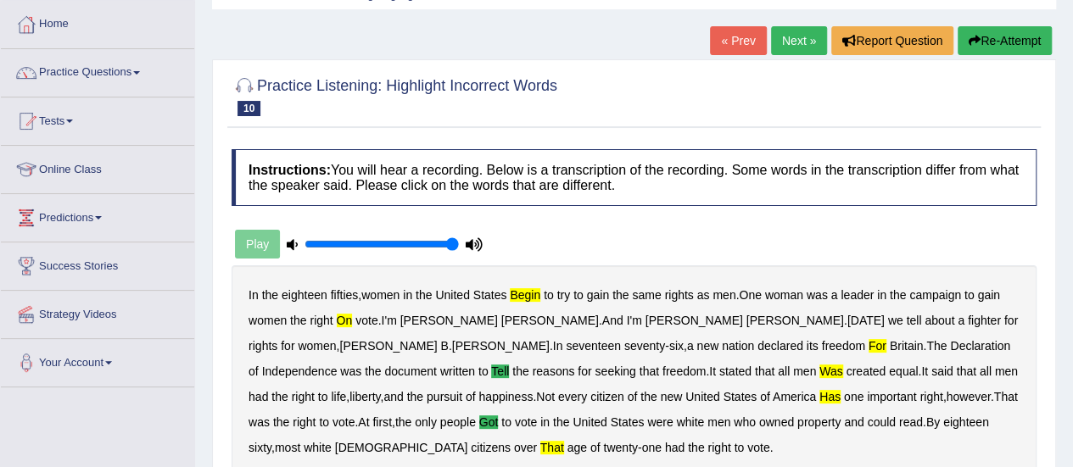
scroll to position [0, 0]
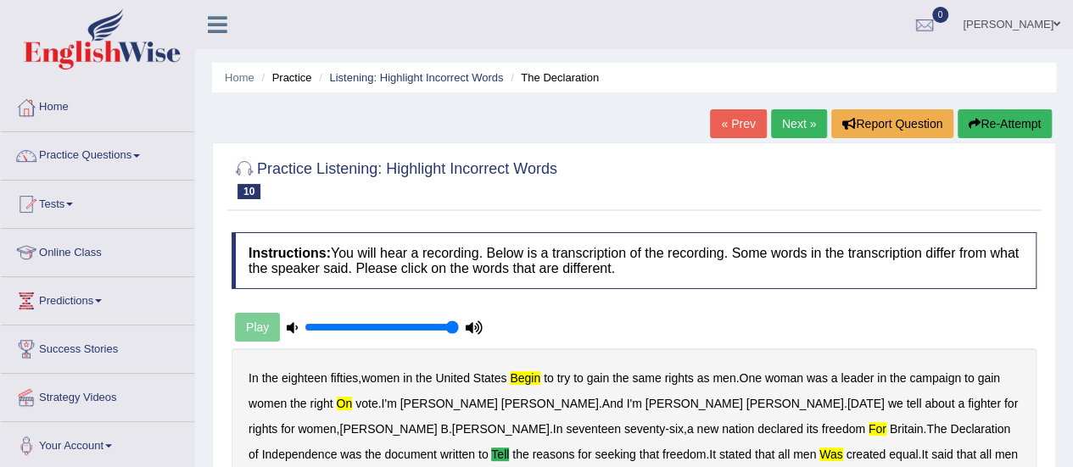
click at [978, 118] on button "Re-Attempt" at bounding box center [1005, 123] width 94 height 29
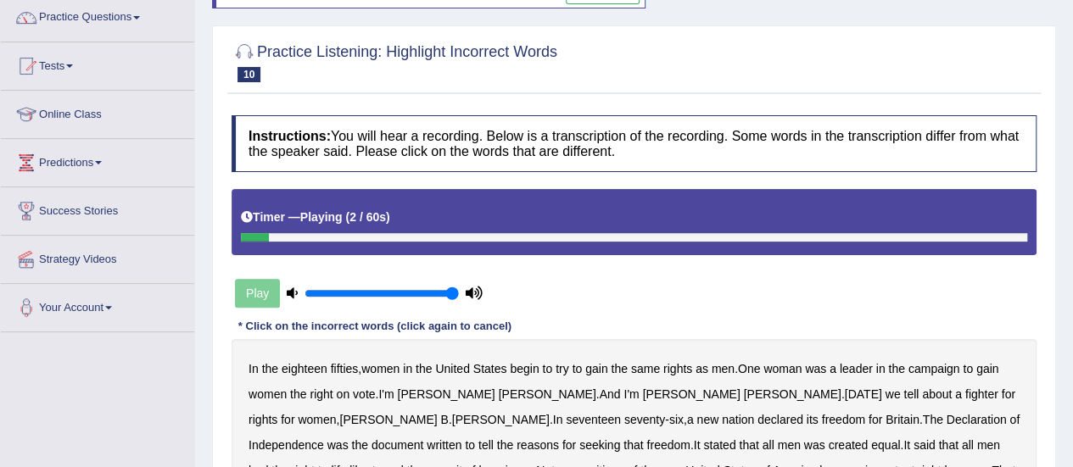
scroll to position [339, 0]
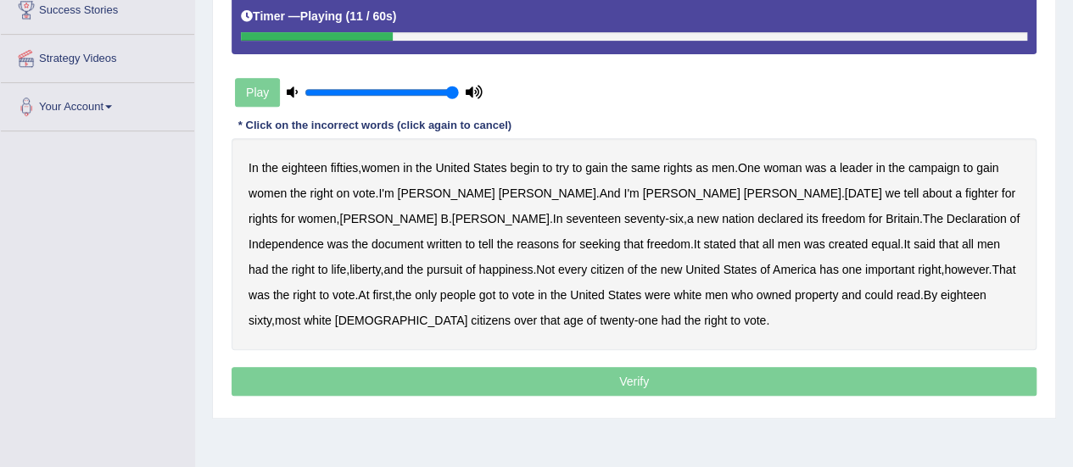
click at [344, 193] on b "on" at bounding box center [344, 194] width 14 height 14
click at [744, 193] on b "[PERSON_NAME]" at bounding box center [793, 194] width 98 height 14
click at [562, 199] on div "In the eighteen fifties , women in the United States begin to try to gain the s…" at bounding box center [634, 244] width 805 height 212
click at [744, 193] on b "[PERSON_NAME]" at bounding box center [793, 194] width 98 height 14
click at [869, 219] on b "for" at bounding box center [876, 219] width 14 height 14
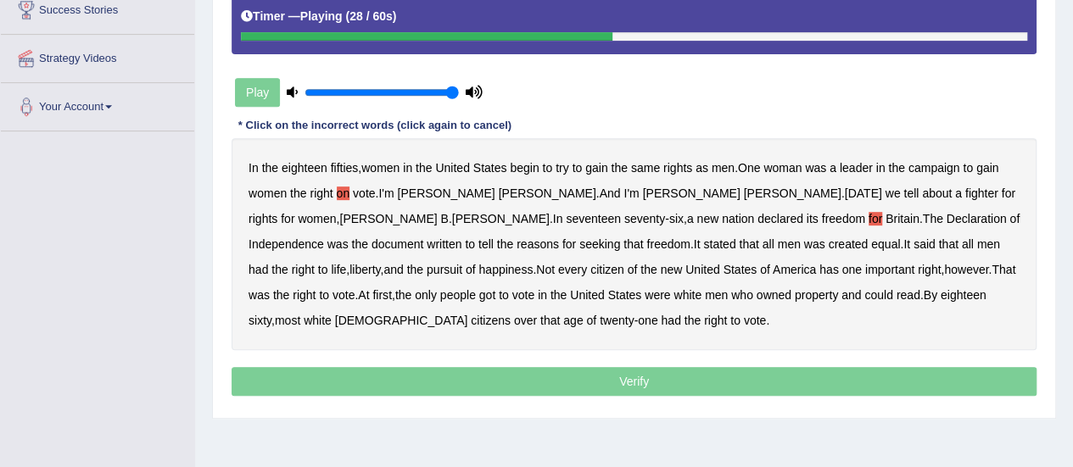
click at [494, 238] on b "tell" at bounding box center [485, 245] width 15 height 14
click at [479, 292] on b "got" at bounding box center [487, 295] width 16 height 14
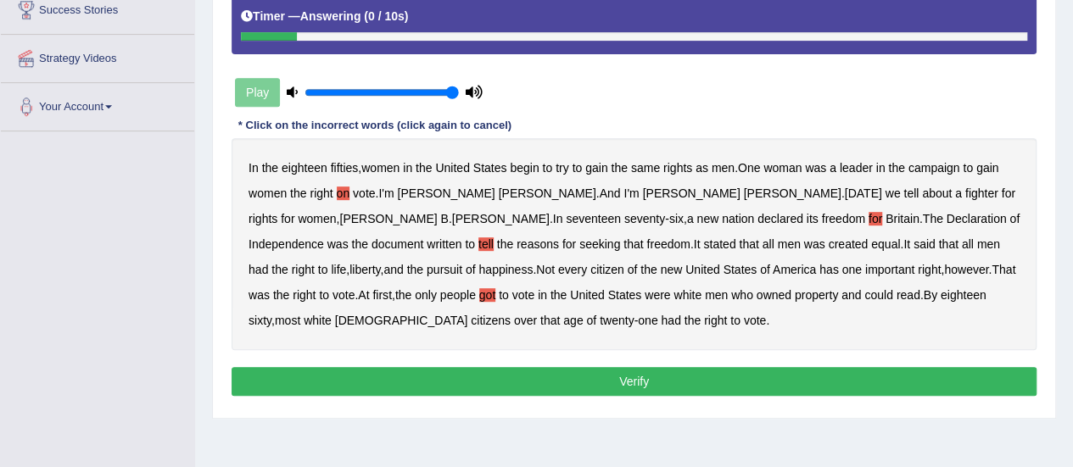
click at [319, 384] on button "Verify" at bounding box center [634, 381] width 805 height 29
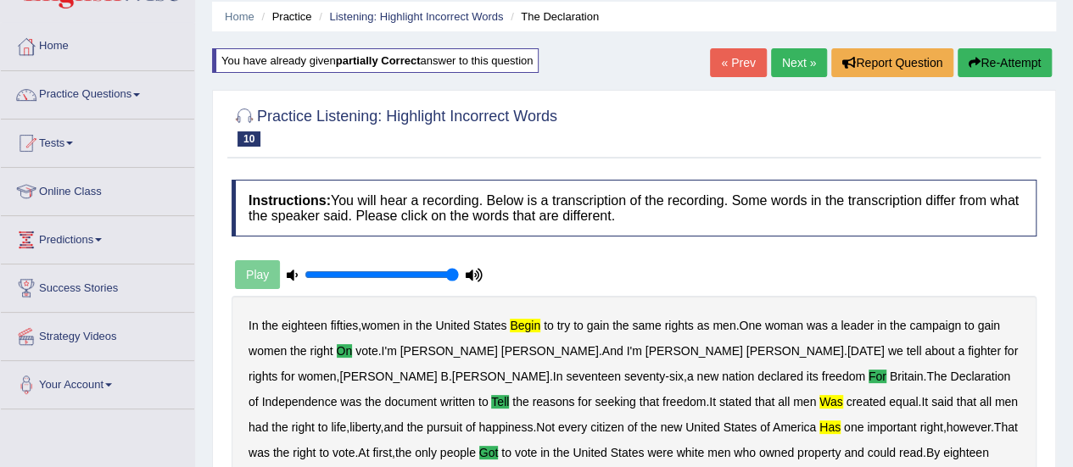
scroll to position [0, 0]
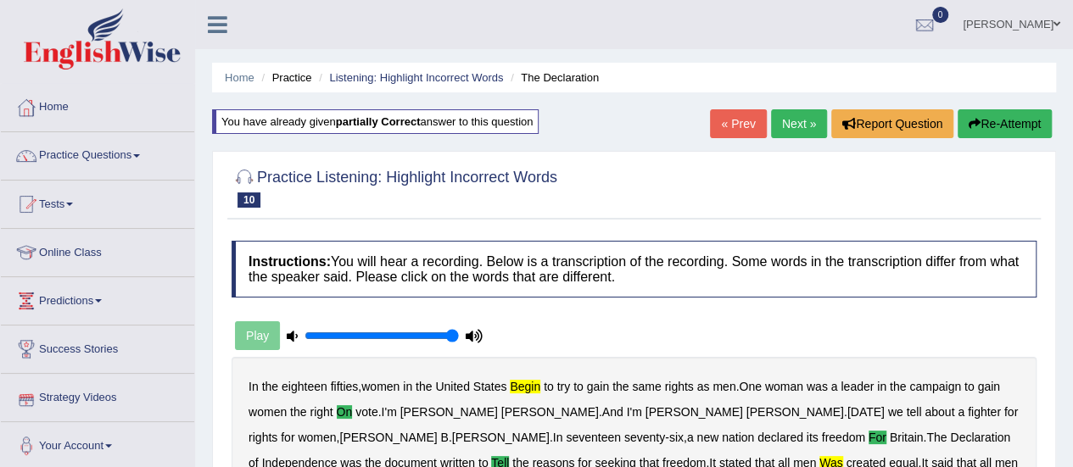
click at [262, 325] on div "Play" at bounding box center [359, 336] width 255 height 42
click at [268, 329] on div "Play" at bounding box center [359, 336] width 255 height 42
click at [1025, 128] on button "Re-Attempt" at bounding box center [1005, 123] width 94 height 29
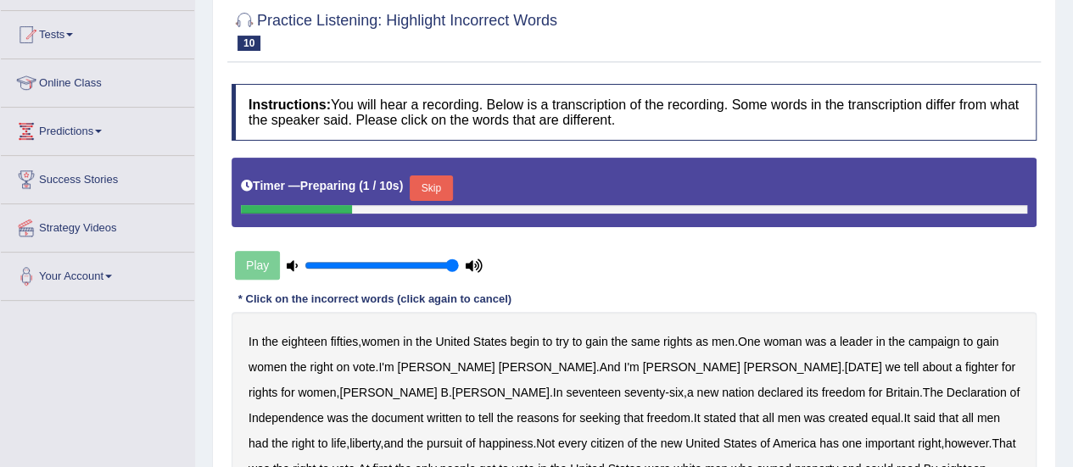
click at [261, 256] on div "Play" at bounding box center [359, 265] width 255 height 42
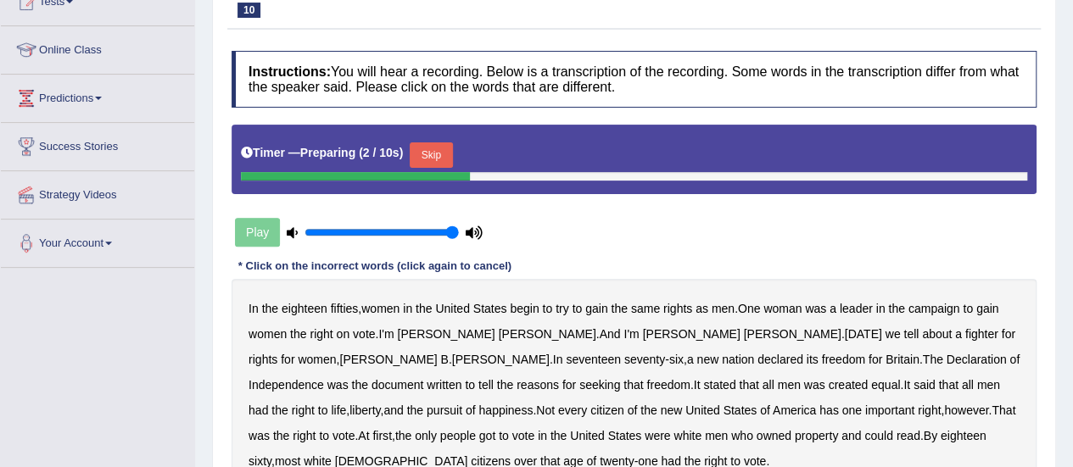
scroll to position [255, 0]
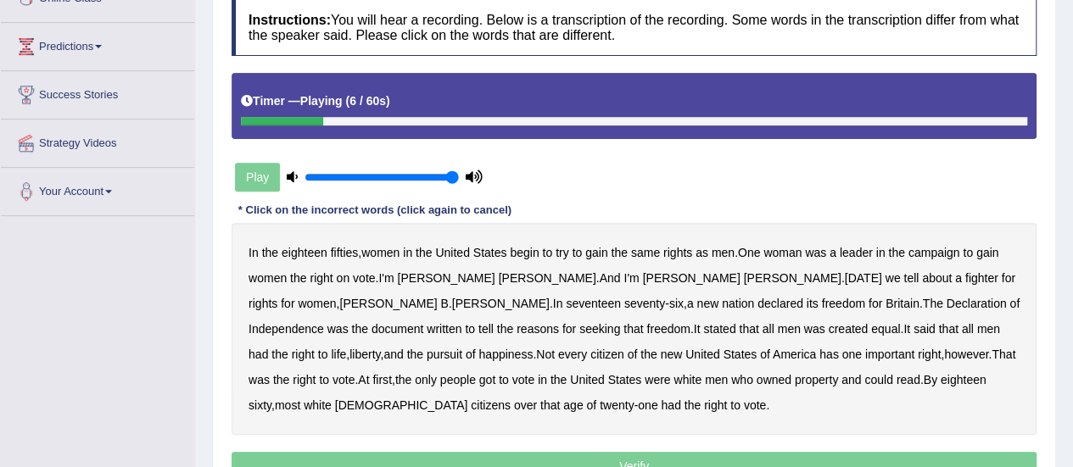
click at [530, 254] on b "begin" at bounding box center [524, 253] width 29 height 14
click at [339, 278] on b "on" at bounding box center [344, 278] width 14 height 14
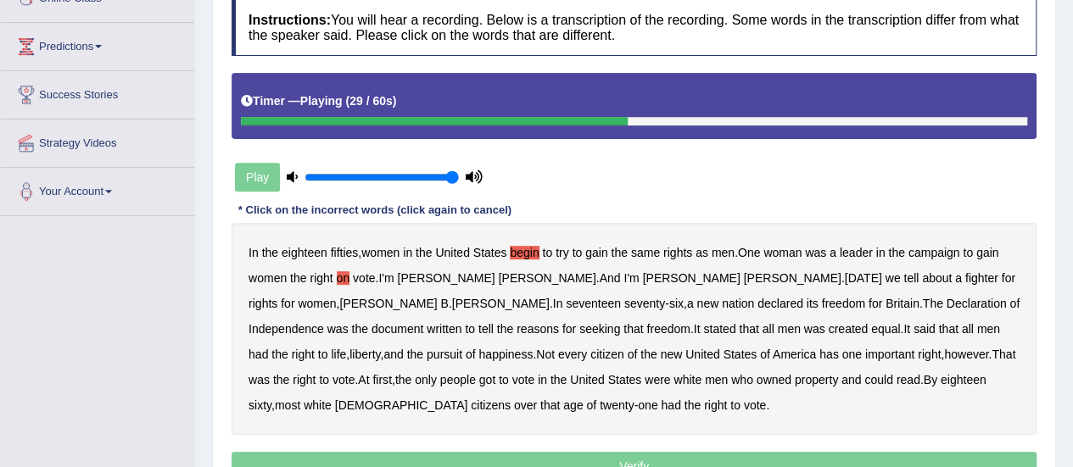
click at [494, 322] on b "tell" at bounding box center [485, 329] width 15 height 14
click at [804, 328] on b "was" at bounding box center [814, 329] width 21 height 14
click at [268, 348] on b "had" at bounding box center [259, 355] width 20 height 14
click at [820, 351] on b "has" at bounding box center [830, 355] width 20 height 14
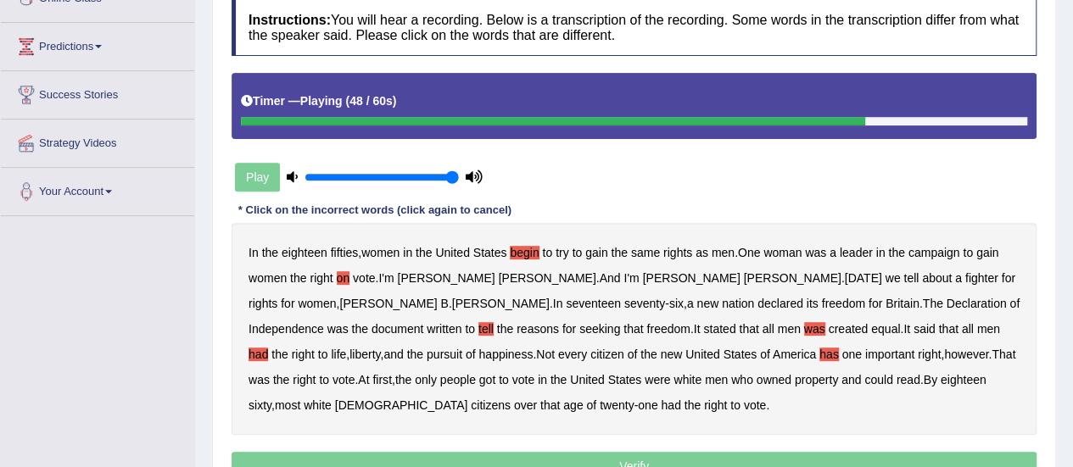
click at [329, 373] on b "to" at bounding box center [324, 380] width 10 height 14
click at [560, 399] on b "that" at bounding box center [550, 406] width 20 height 14
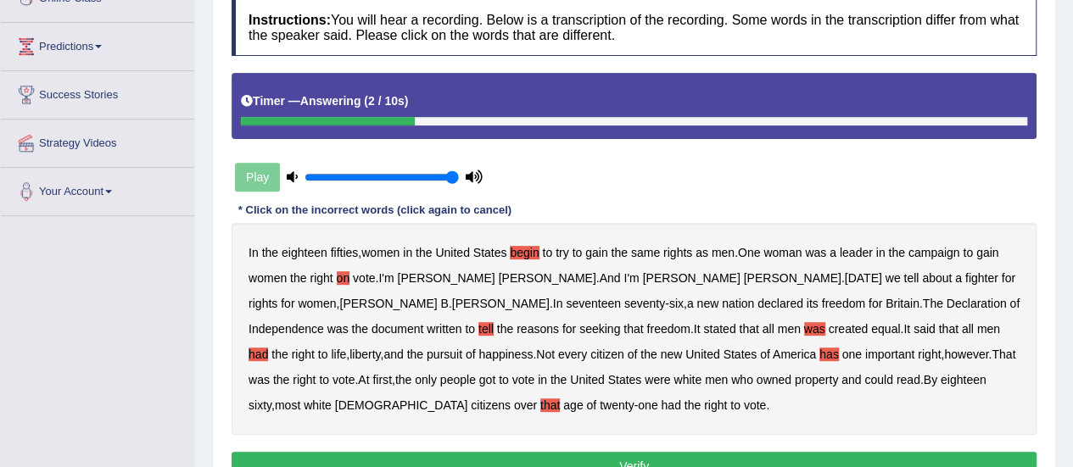
scroll to position [339, 0]
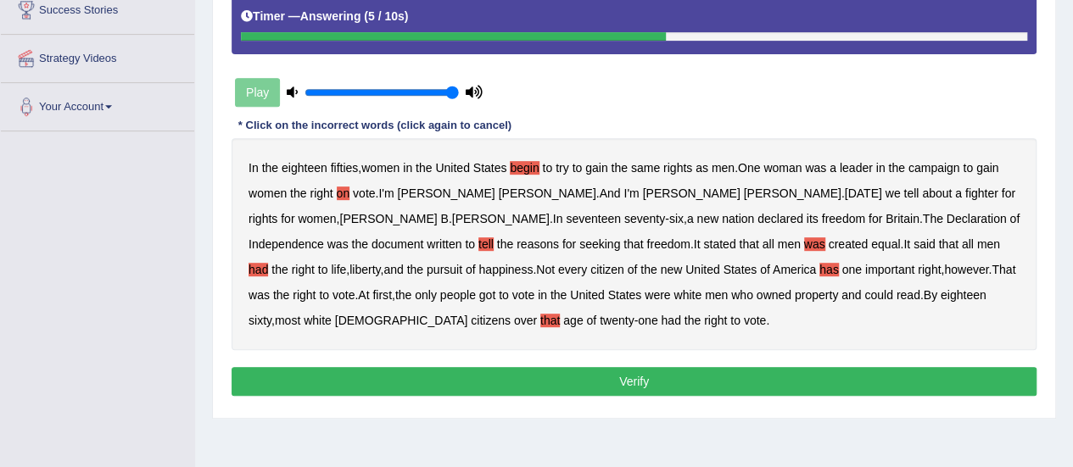
click at [476, 386] on button "Verify" at bounding box center [634, 381] width 805 height 29
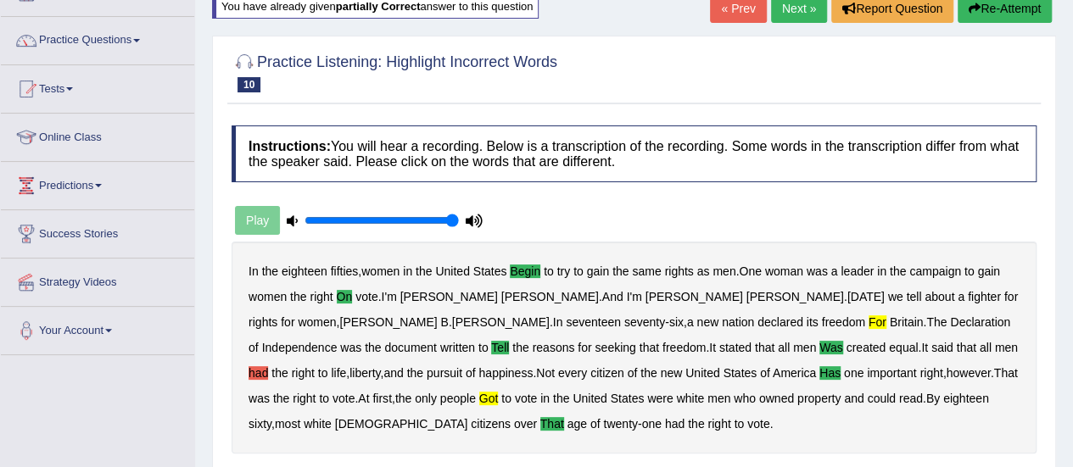
scroll to position [0, 0]
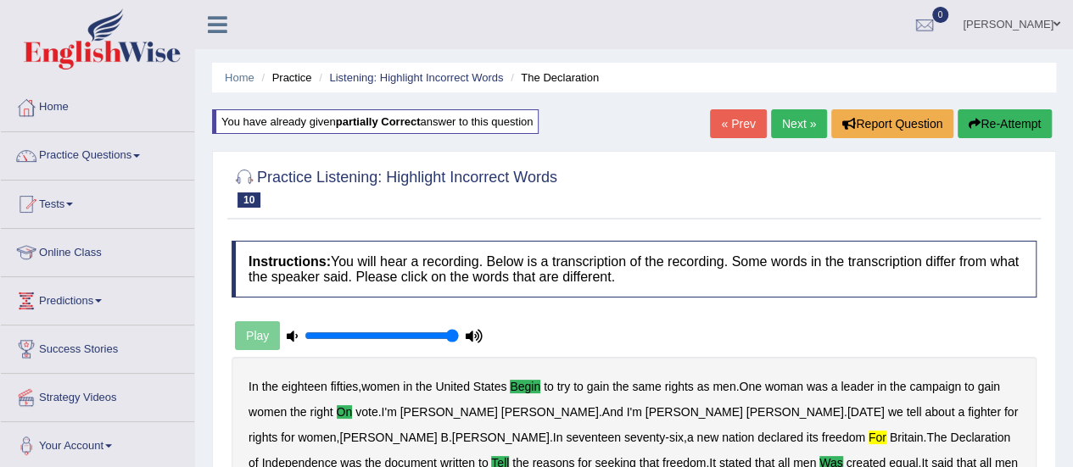
click at [989, 123] on button "Re-Attempt" at bounding box center [1005, 123] width 94 height 29
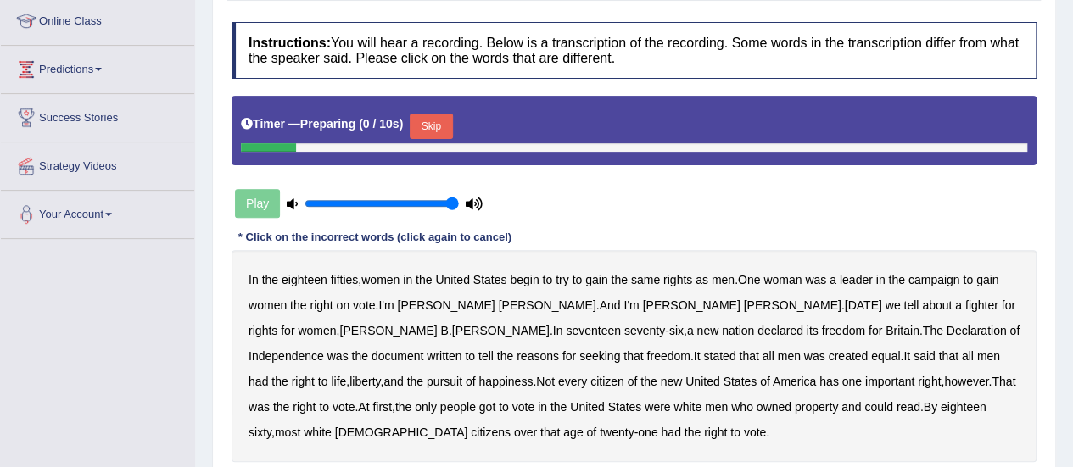
scroll to position [255, 0]
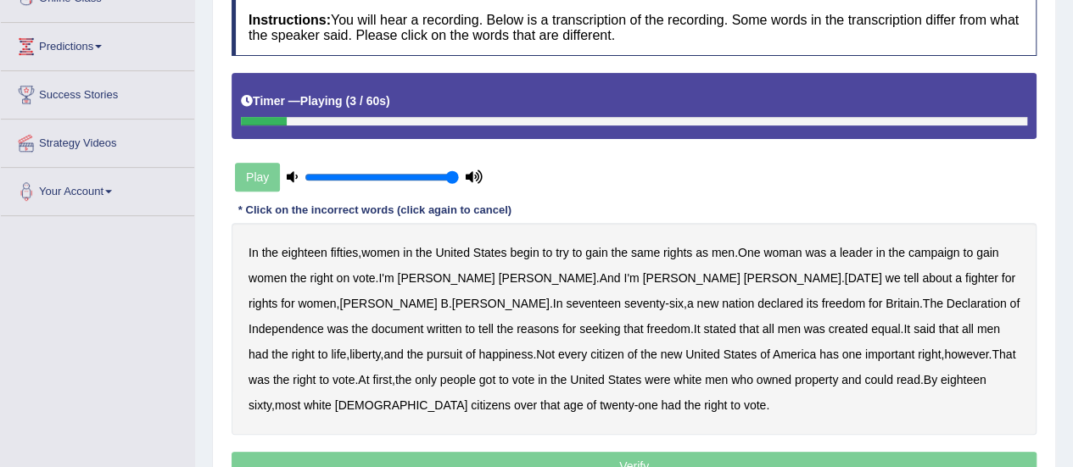
click at [524, 250] on b "begin" at bounding box center [524, 253] width 29 height 14
click at [341, 276] on b "on" at bounding box center [344, 278] width 14 height 14
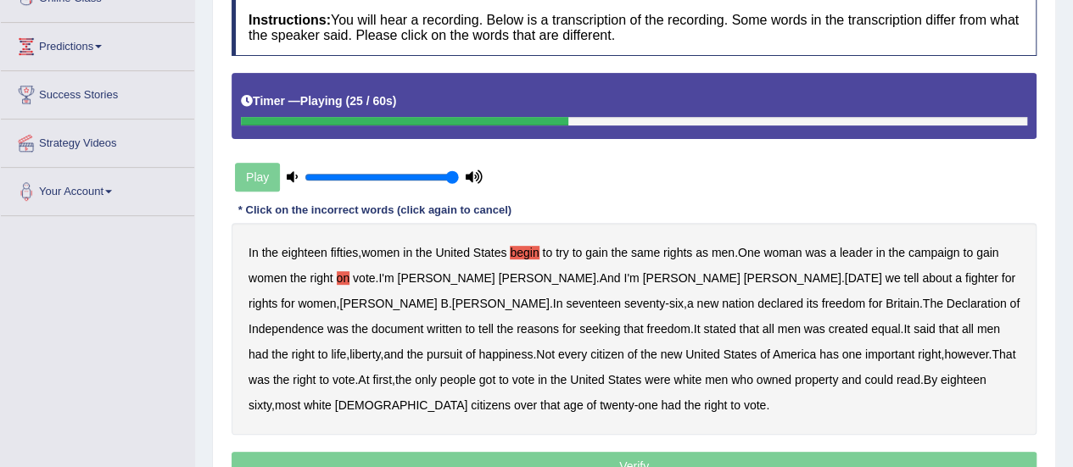
click at [869, 298] on b "for" at bounding box center [876, 304] width 14 height 14
click at [494, 322] on b "tell" at bounding box center [485, 329] width 15 height 14
click at [804, 323] on b "was" at bounding box center [814, 329] width 21 height 14
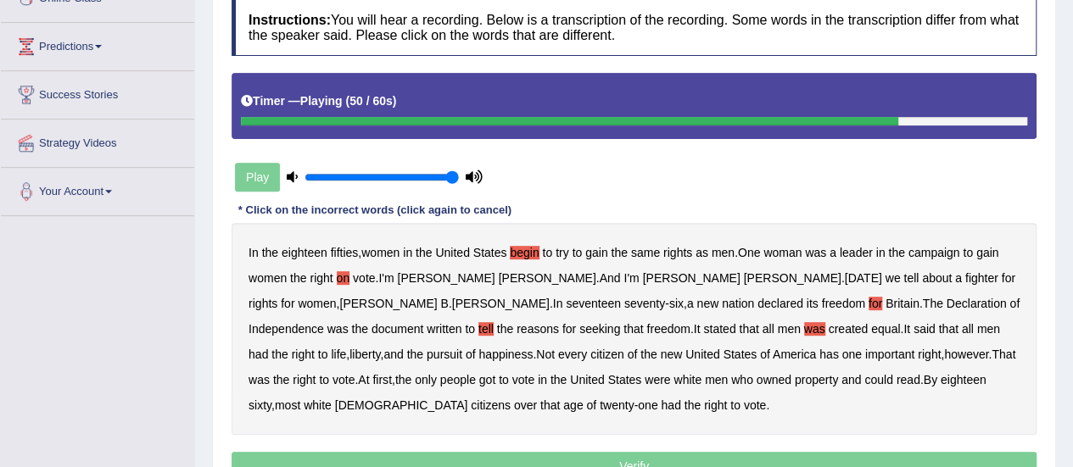
click at [479, 378] on b "got" at bounding box center [487, 380] width 16 height 14
click at [560, 399] on b "that" at bounding box center [550, 406] width 20 height 14
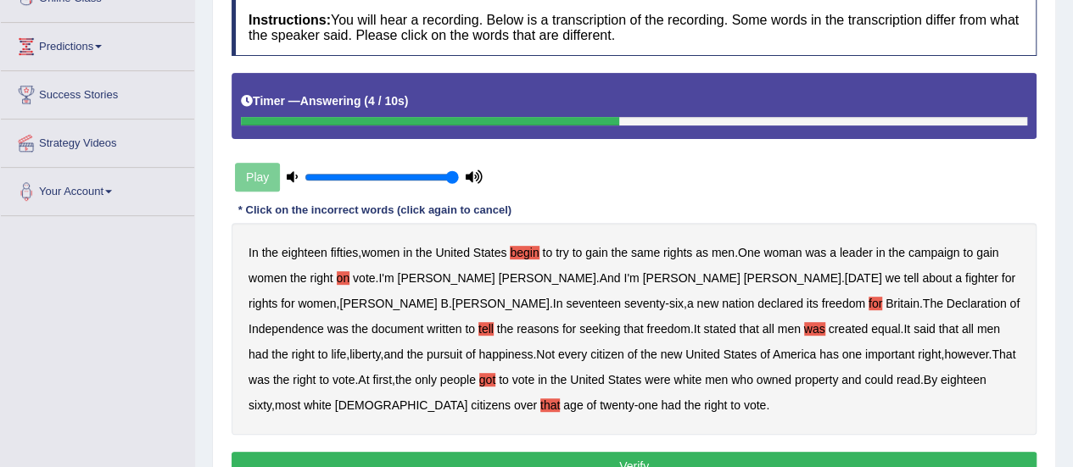
click at [407, 457] on button "Verify" at bounding box center [634, 466] width 805 height 29
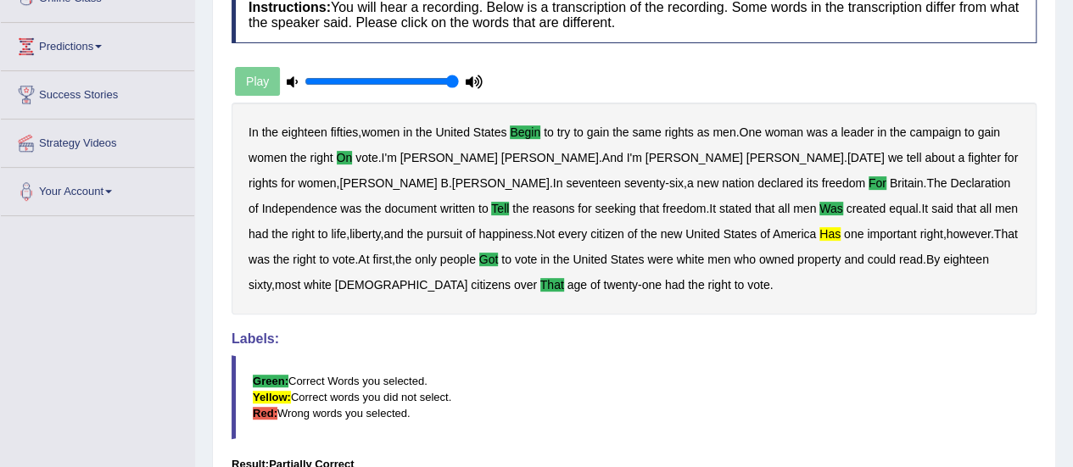
scroll to position [0, 0]
